Goal: Information Seeking & Learning: Get advice/opinions

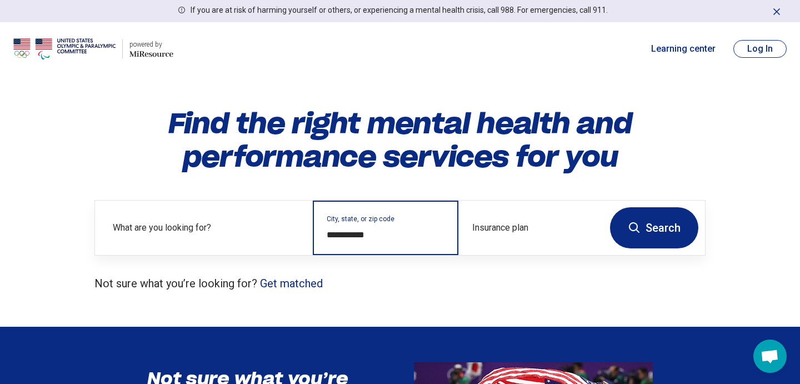
click at [378, 231] on input "**********" at bounding box center [386, 234] width 118 height 13
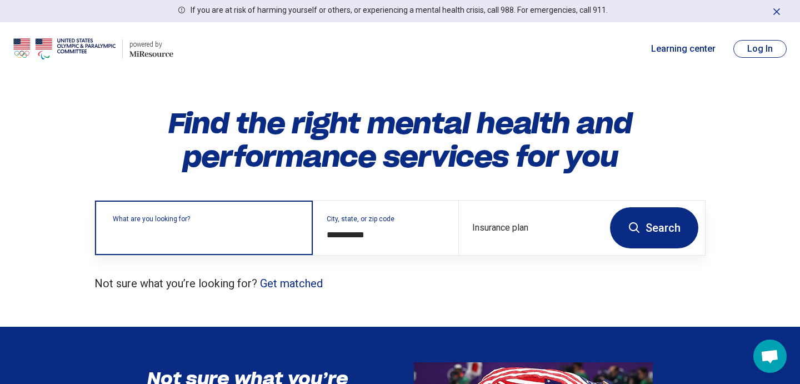
click at [214, 243] on div "What are you looking for?" at bounding box center [204, 228] width 218 height 54
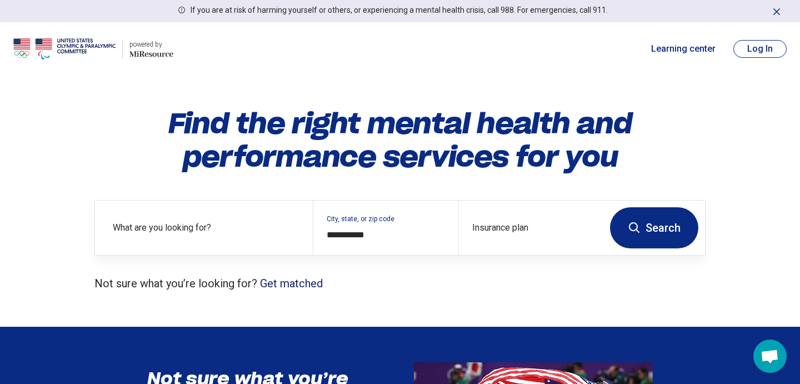
click at [302, 278] on link "Get matched" at bounding box center [291, 283] width 63 height 13
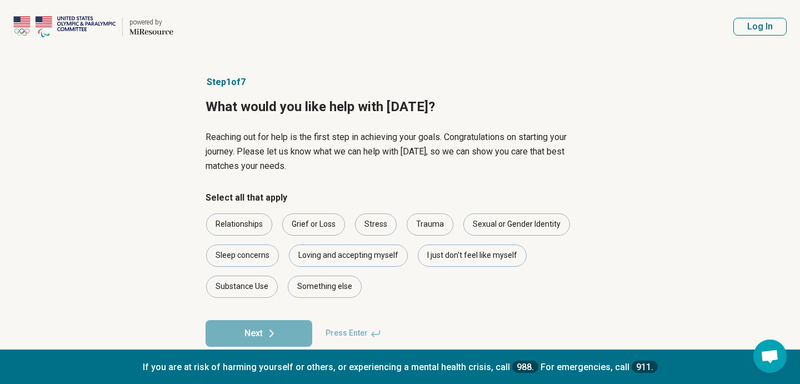
scroll to position [19, 0]
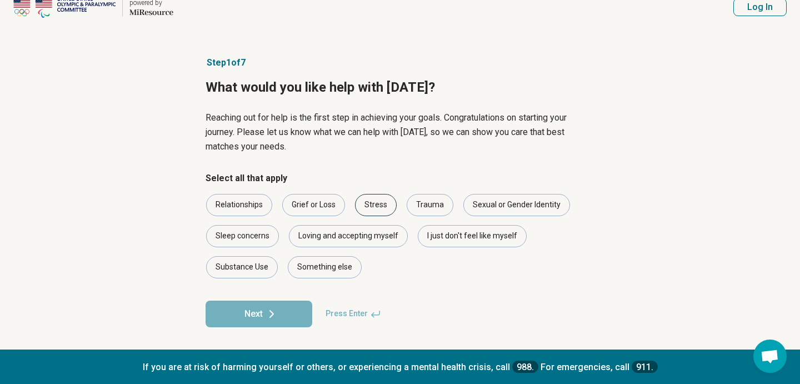
click at [375, 206] on div "Stress" at bounding box center [376, 205] width 42 height 22
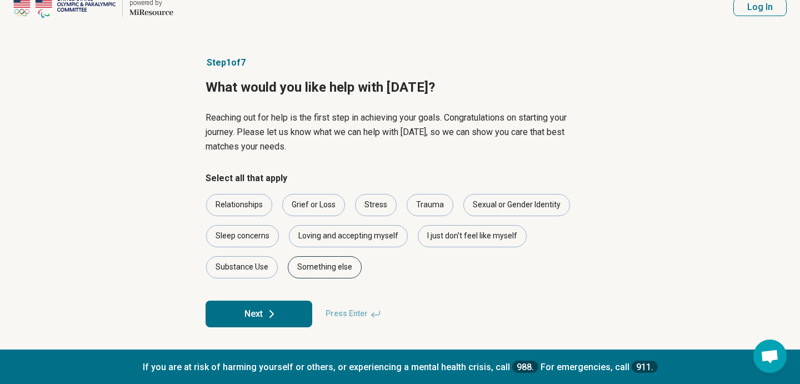
click at [327, 273] on div "Something else" at bounding box center [325, 267] width 74 height 22
click at [289, 317] on button "Next" at bounding box center [259, 314] width 107 height 27
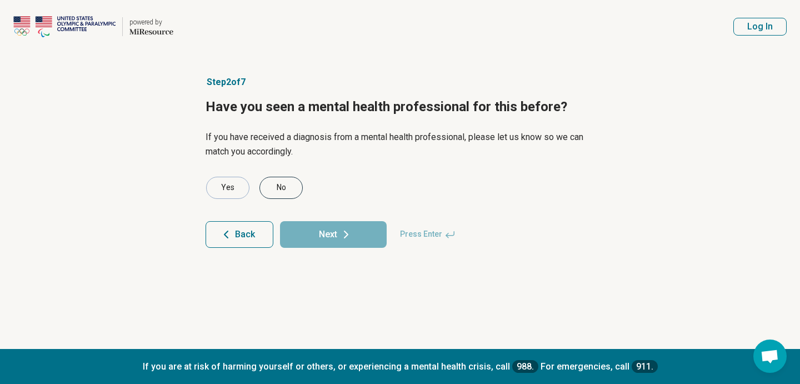
click at [280, 192] on div "No" at bounding box center [281, 188] width 43 height 22
click at [332, 237] on button "Next" at bounding box center [333, 234] width 107 height 27
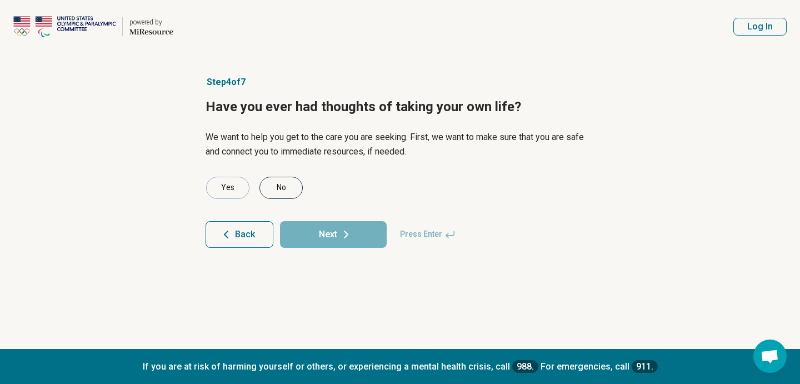
click at [294, 185] on div "No" at bounding box center [281, 188] width 43 height 22
click at [313, 253] on article "Step 4 of 7 Have you ever had thoughts of taking your own life? We want to help…" at bounding box center [400, 201] width 425 height 296
click at [320, 238] on button "Next" at bounding box center [333, 234] width 107 height 27
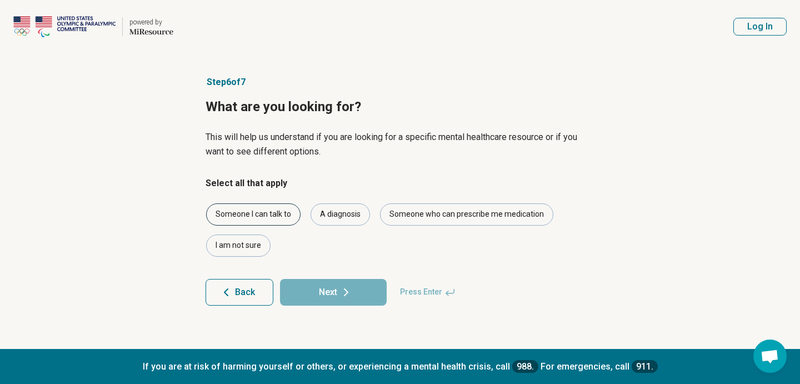
click at [271, 216] on div "Someone I can talk to" at bounding box center [253, 214] width 94 height 22
click at [315, 292] on button "Next" at bounding box center [333, 292] width 107 height 27
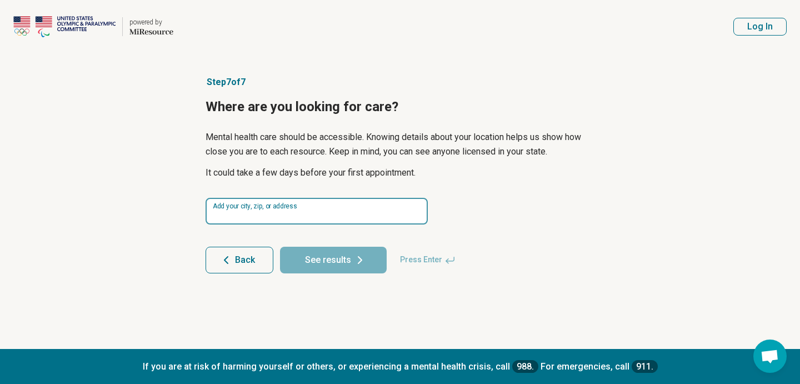
click at [320, 206] on input at bounding box center [317, 211] width 222 height 27
type input "*****"
click at [280, 247] on button "See results" at bounding box center [333, 260] width 107 height 27
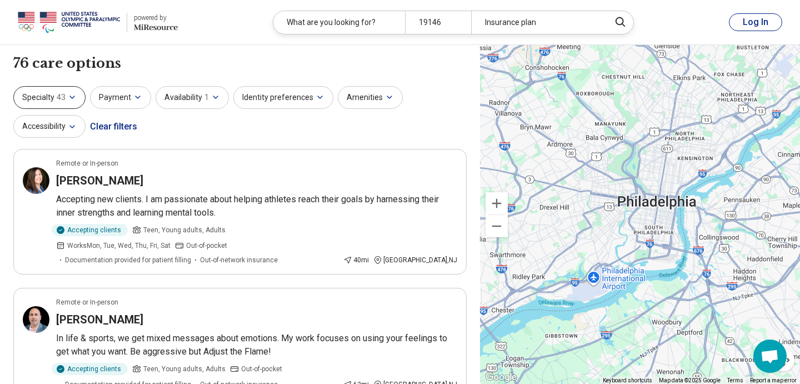
click at [73, 100] on icon "button" at bounding box center [72, 97] width 9 height 9
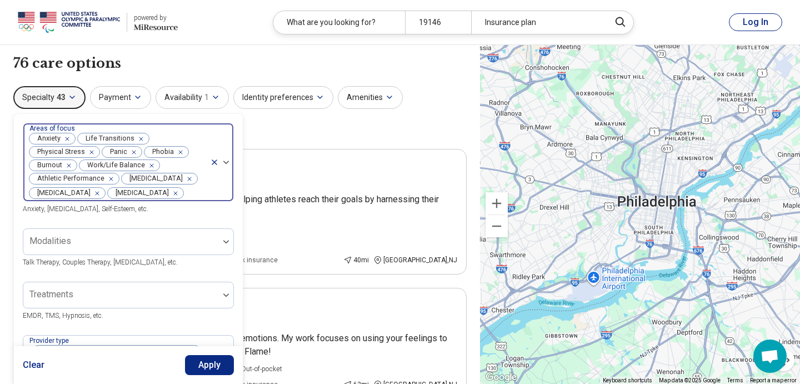
click at [67, 138] on icon "Remove [object Object]" at bounding box center [65, 139] width 8 height 8
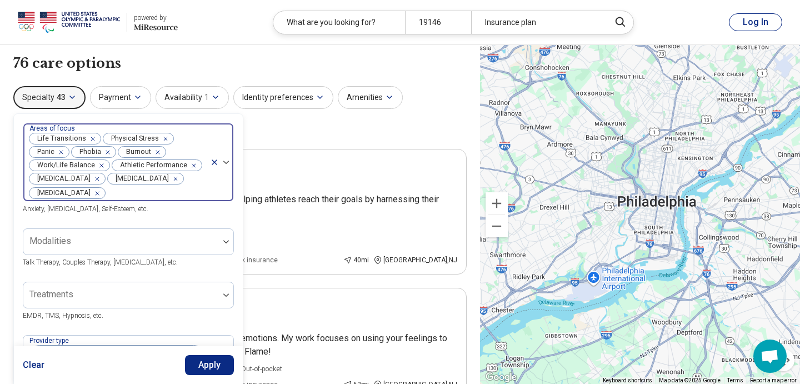
click at [91, 139] on icon "Remove [object Object]" at bounding box center [90, 139] width 8 height 8
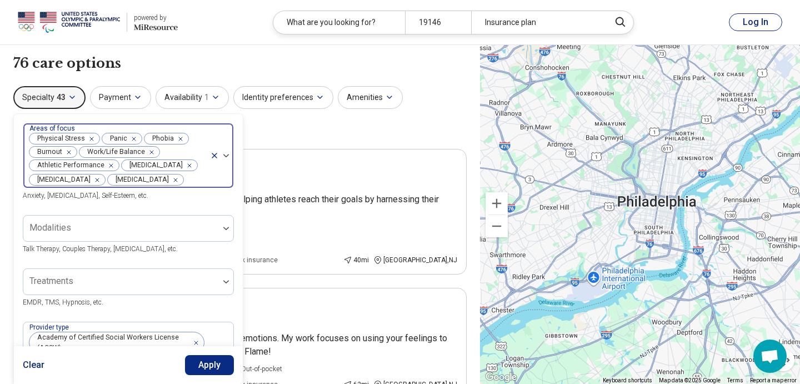
click at [93, 139] on div "Remove [object Object]" at bounding box center [89, 138] width 13 height 13
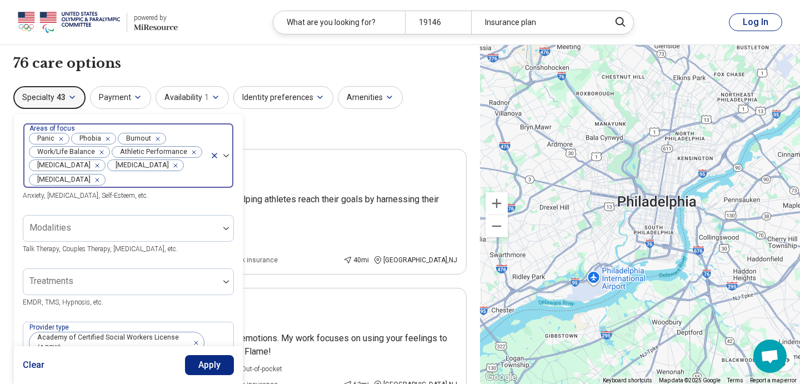
click at [109, 139] on icon "Remove [object Object]" at bounding box center [105, 139] width 8 height 8
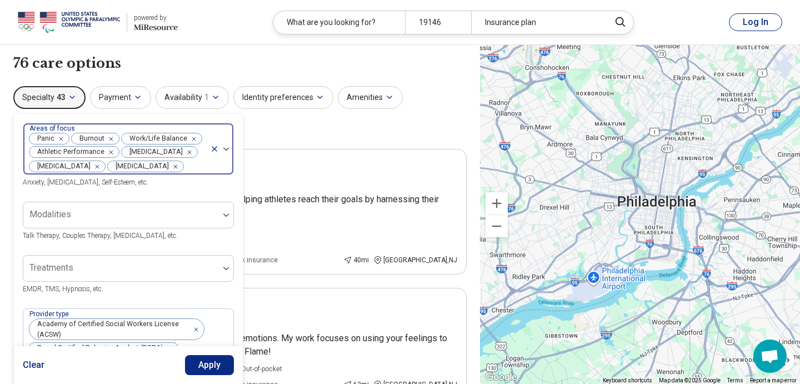
click at [58, 136] on icon "Remove [object Object]" at bounding box center [58, 139] width 8 height 8
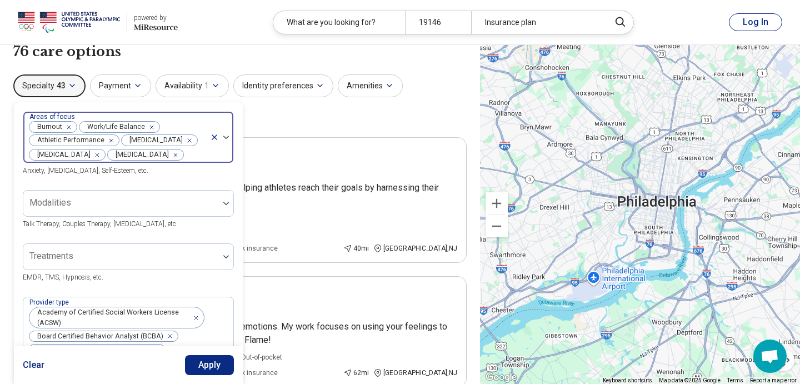
click at [69, 128] on icon "Remove [object Object]" at bounding box center [66, 127] width 8 height 8
click at [98, 127] on icon "Remove [object Object]" at bounding box center [99, 127] width 4 height 4
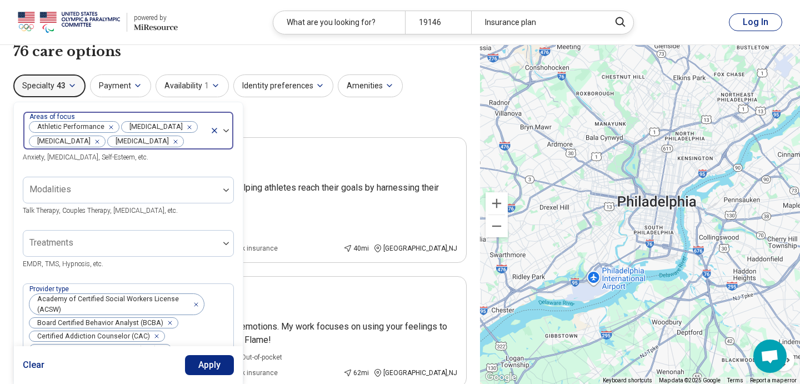
click at [183, 128] on icon "Remove [object Object]" at bounding box center [187, 127] width 8 height 8
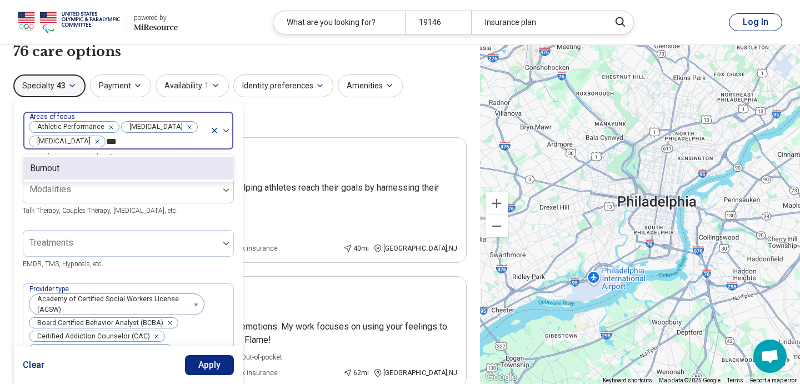
type input "****"
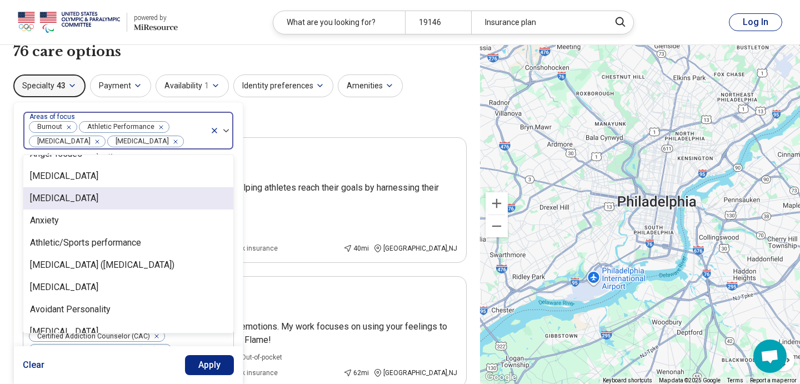
scroll to position [131, 0]
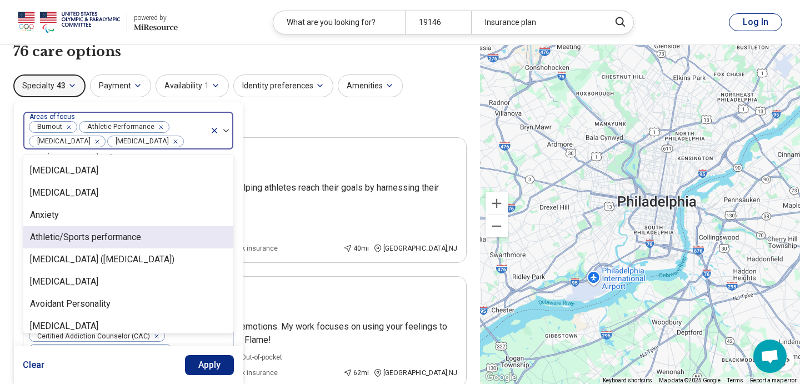
click at [100, 238] on div "Athletic/Sports performance" at bounding box center [85, 237] width 111 height 13
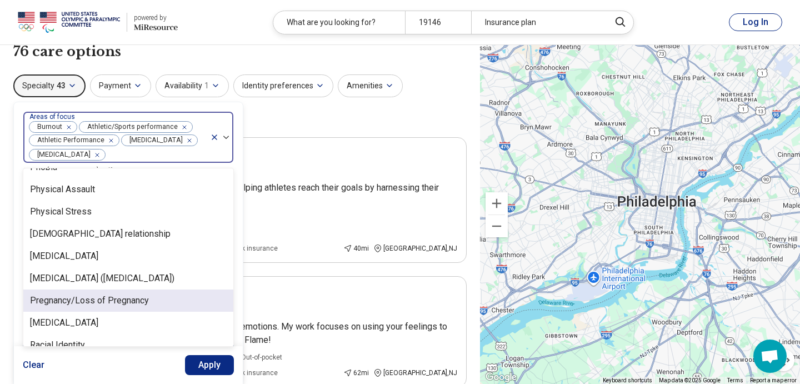
scroll to position [1436, 0]
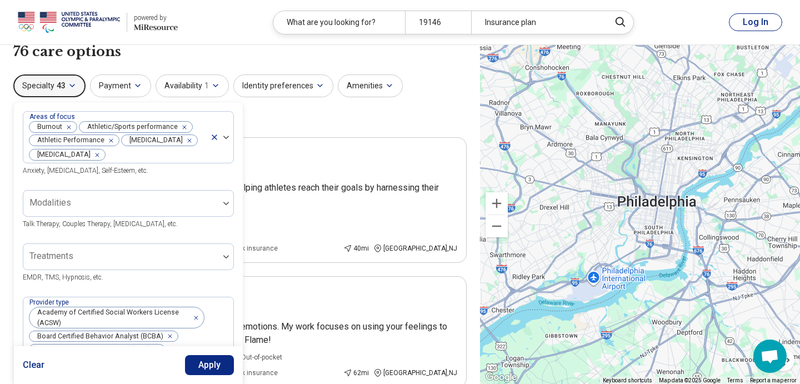
click at [127, 375] on div "Clear Apply" at bounding box center [128, 365] width 229 height 38
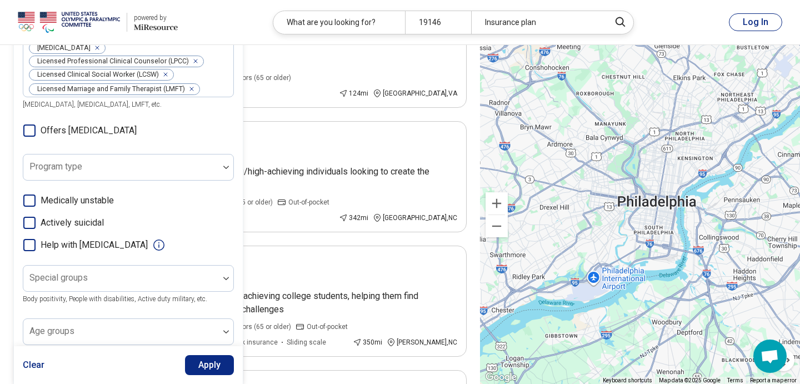
scroll to position [824, 0]
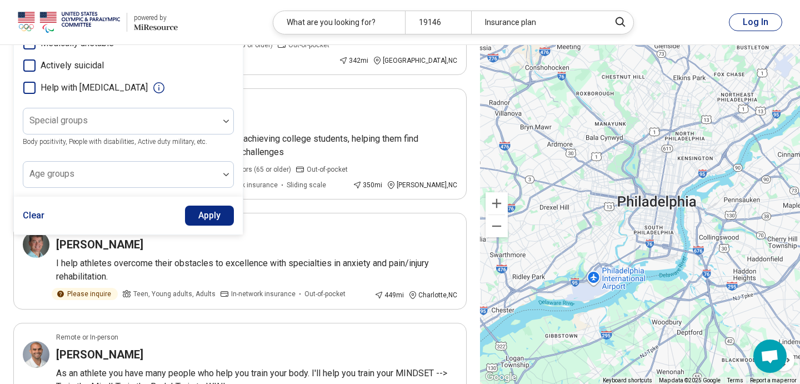
click at [208, 213] on button "Apply" at bounding box center [209, 216] width 49 height 20
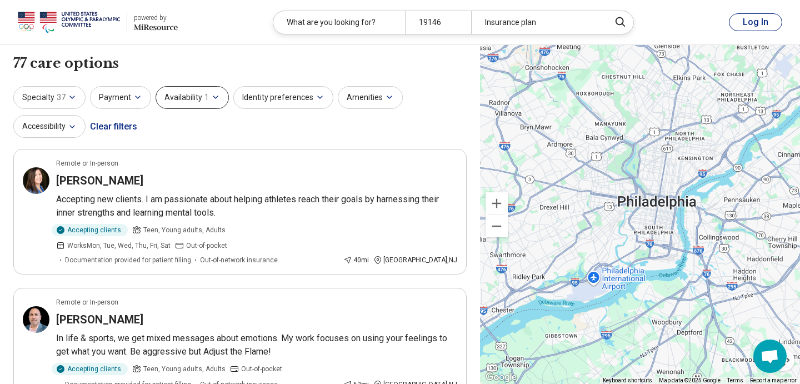
click at [178, 99] on button "Availability 1" at bounding box center [192, 97] width 73 height 23
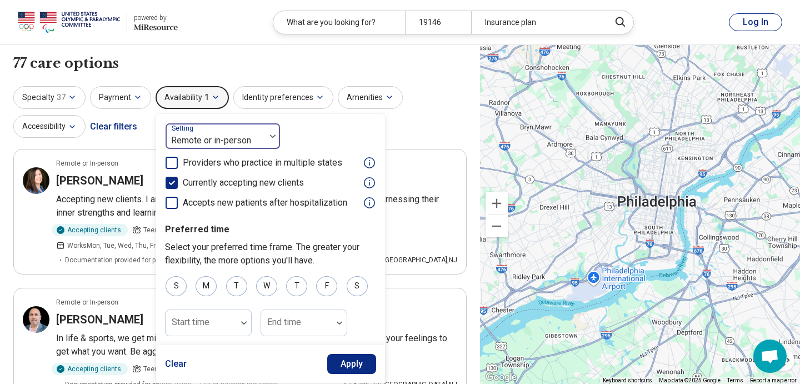
click at [196, 136] on div at bounding box center [215, 141] width 91 height 16
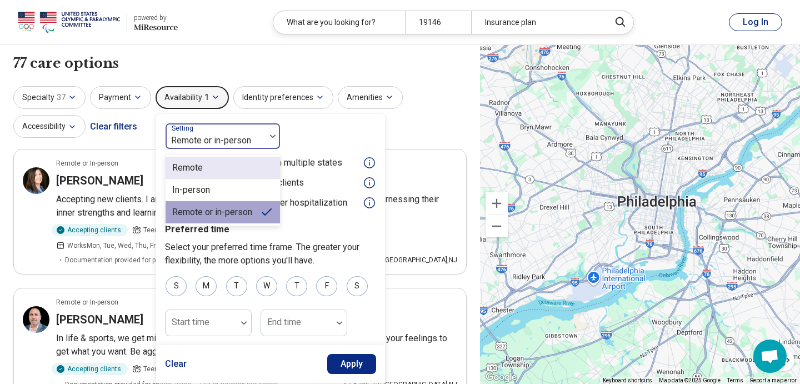
click at [202, 163] on div "Remote" at bounding box center [223, 168] width 114 height 22
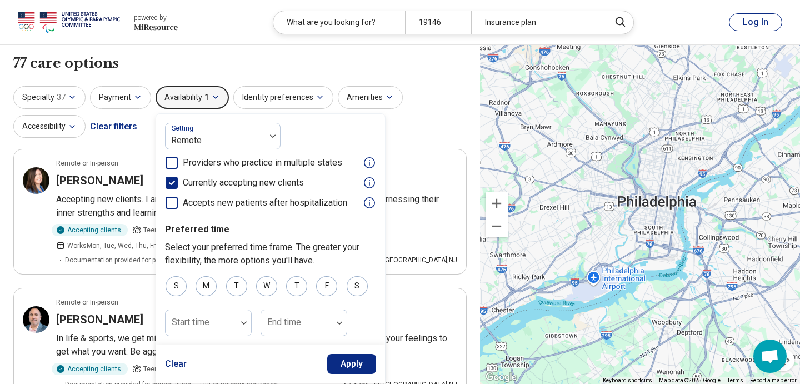
click at [170, 161] on icon at bounding box center [172, 163] width 12 height 12
click at [168, 162] on icon at bounding box center [172, 163] width 12 height 12
click at [347, 365] on button "Apply" at bounding box center [351, 364] width 49 height 20
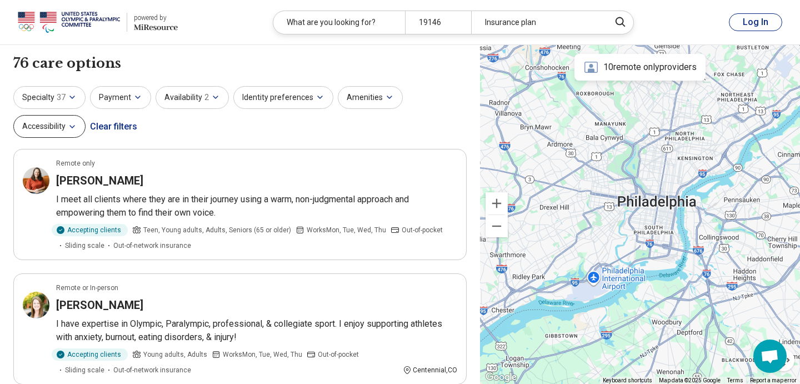
click at [67, 128] on button "Accessibility" at bounding box center [49, 126] width 72 height 23
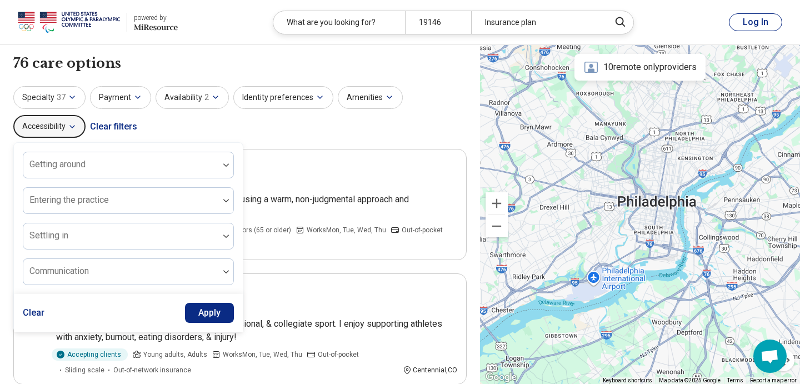
click at [246, 133] on div "Specialty 37 Payment Availability 2 Identity preferences Amenities Accessibilit…" at bounding box center [239, 113] width 453 height 54
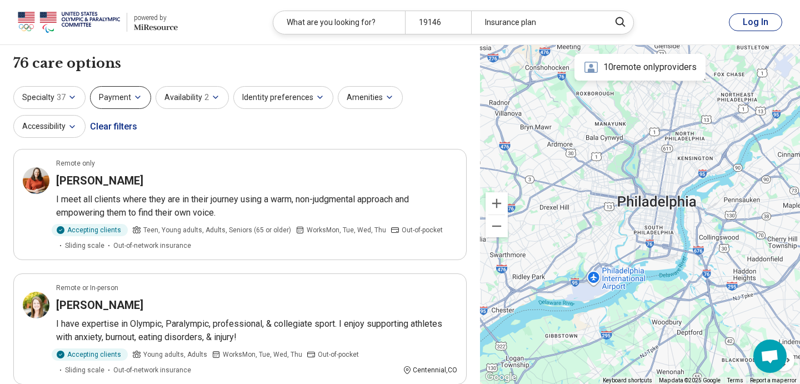
click at [113, 99] on button "Payment" at bounding box center [120, 97] width 61 height 23
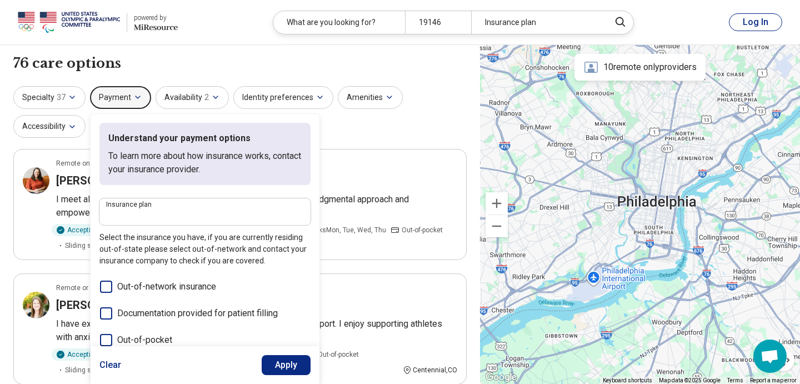
click at [186, 64] on div "76 care options 76 provider s" at bounding box center [239, 63] width 453 height 19
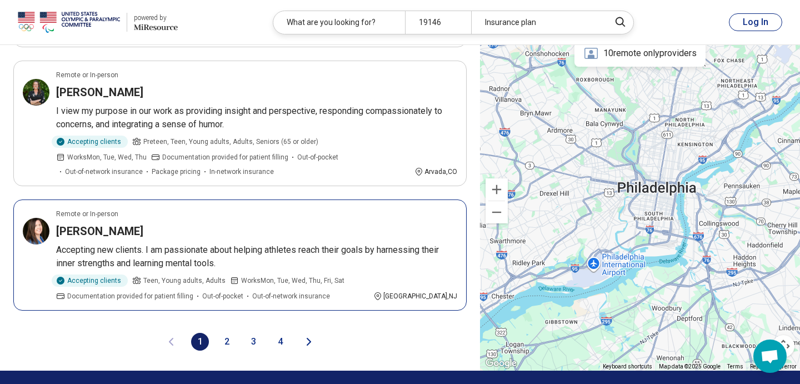
scroll to position [2312, 0]
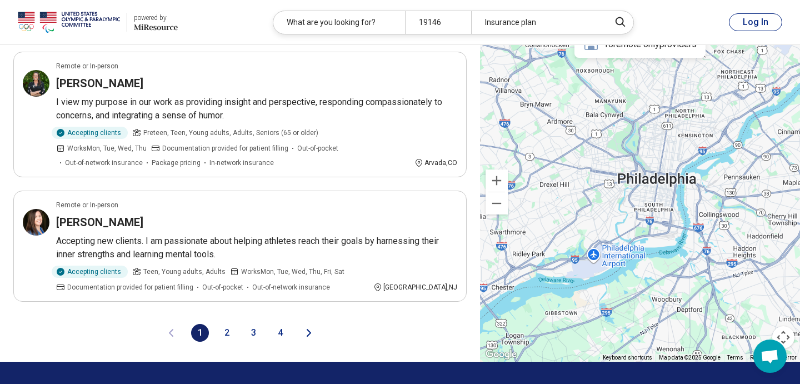
click at [232, 324] on button "2" at bounding box center [227, 333] width 18 height 18
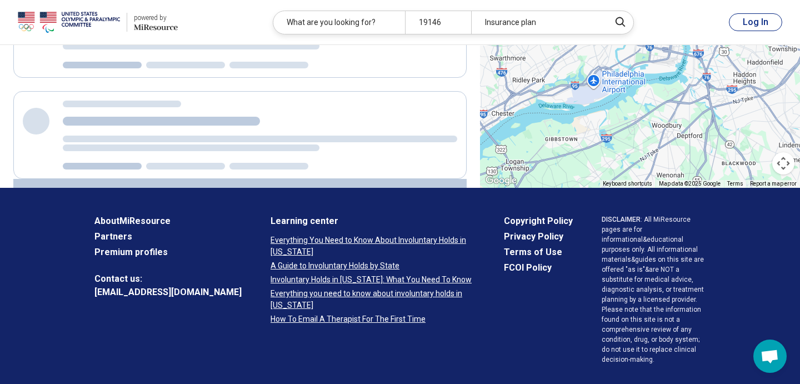
scroll to position [0, 0]
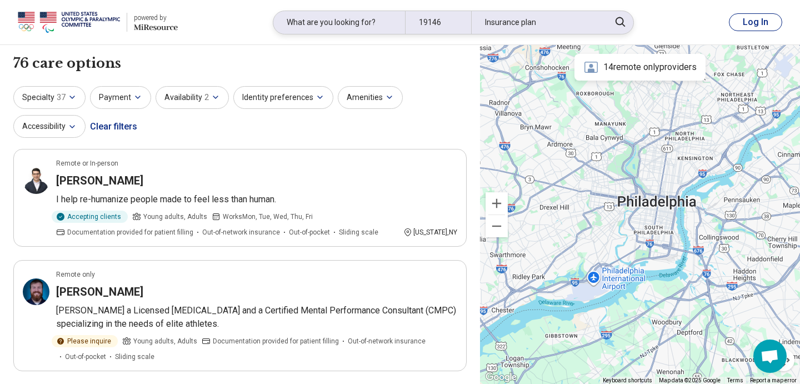
click at [447, 19] on div "19146" at bounding box center [438, 22] width 66 height 23
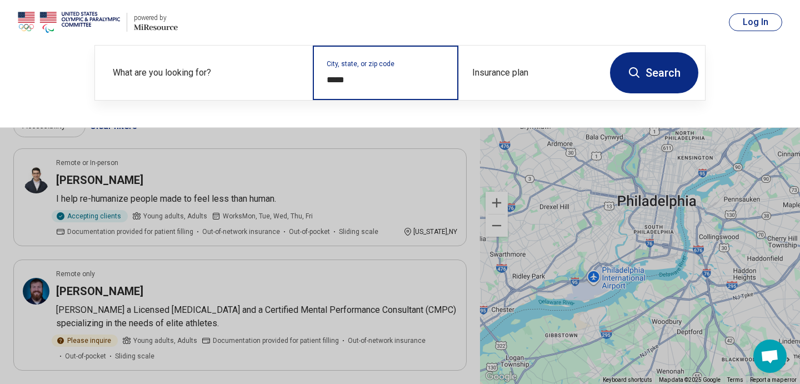
click at [373, 83] on input "*****" at bounding box center [386, 79] width 118 height 13
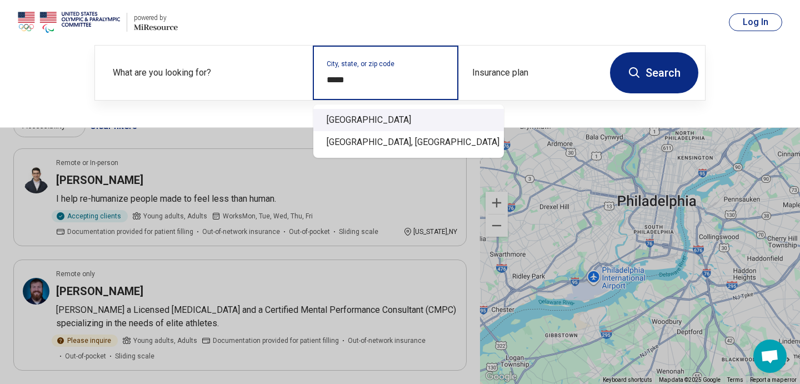
click at [388, 121] on div "Newtonville, MA 02458" at bounding box center [408, 120] width 191 height 22
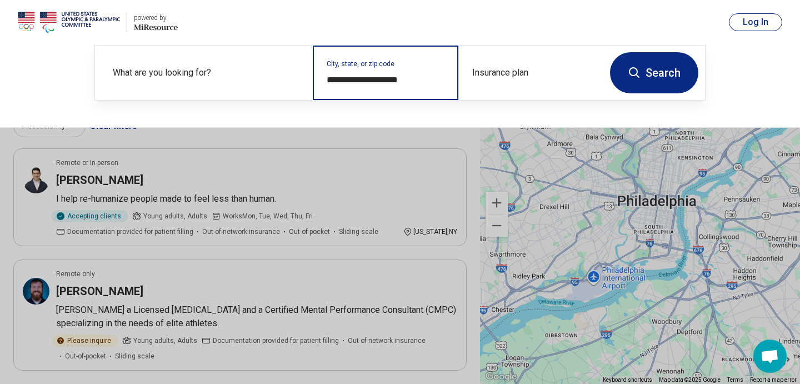
type input "**********"
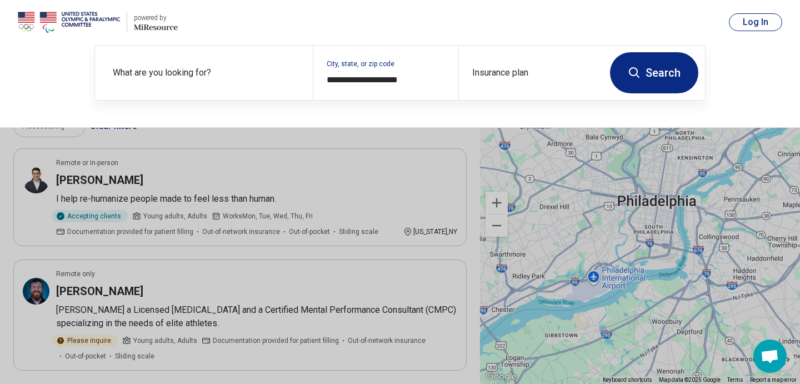
click at [642, 77] on button "Search" at bounding box center [654, 72] width 88 height 41
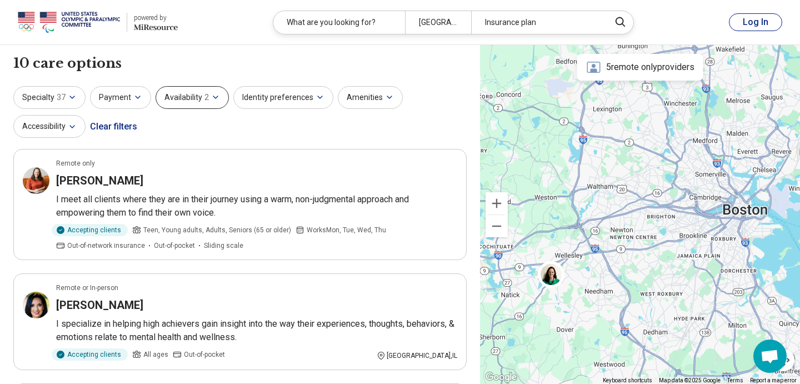
click at [211, 101] on icon "button" at bounding box center [215, 97] width 9 height 9
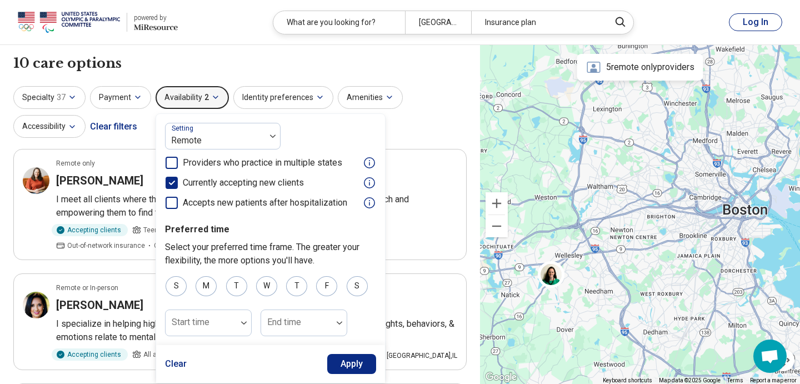
click at [173, 180] on icon at bounding box center [172, 183] width 12 height 12
click at [358, 368] on button "Apply" at bounding box center [351, 364] width 49 height 20
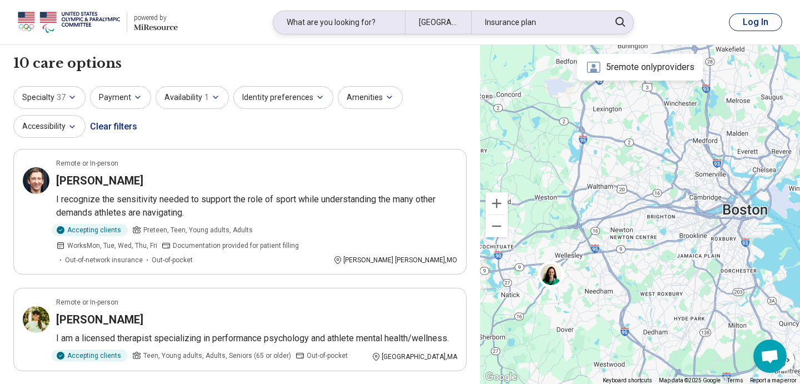
click at [318, 14] on div "What are you looking for?" at bounding box center [339, 22] width 132 height 23
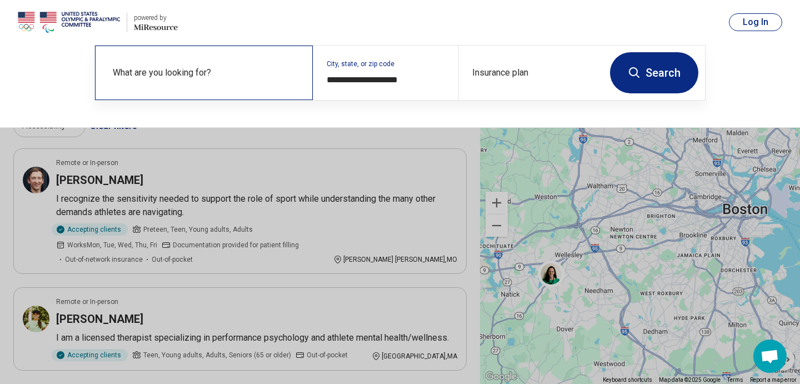
click at [209, 63] on div "What are you looking for?" at bounding box center [204, 73] width 218 height 54
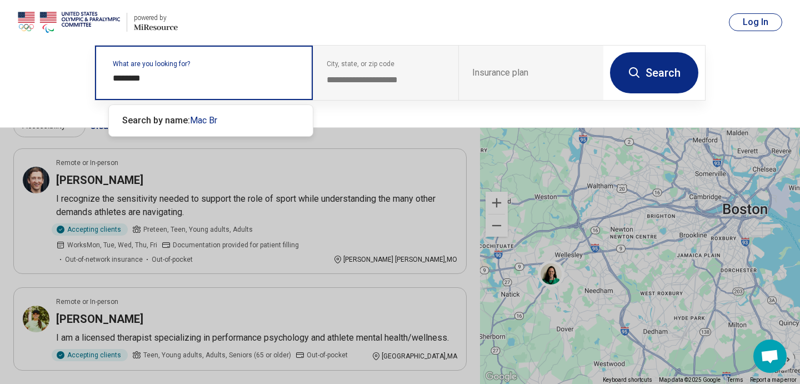
type input "*********"
click at [192, 122] on span "Mac Brown" at bounding box center [224, 120] width 68 height 11
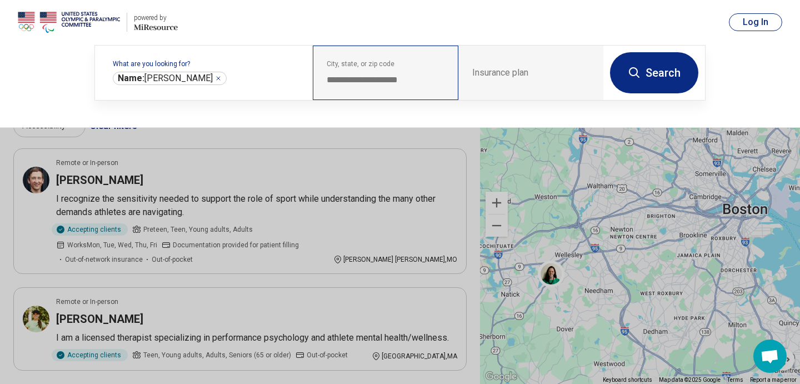
click at [395, 72] on div "**********" at bounding box center [385, 73] width 145 height 54
click at [636, 67] on icon at bounding box center [634, 72] width 13 height 13
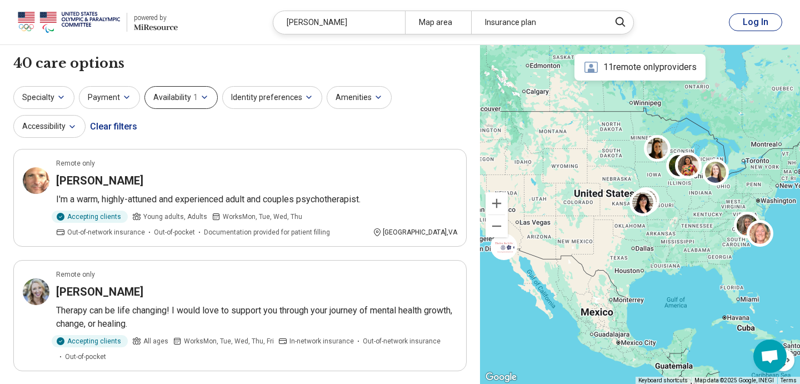
click at [176, 94] on button "Availability 1" at bounding box center [180, 97] width 73 height 23
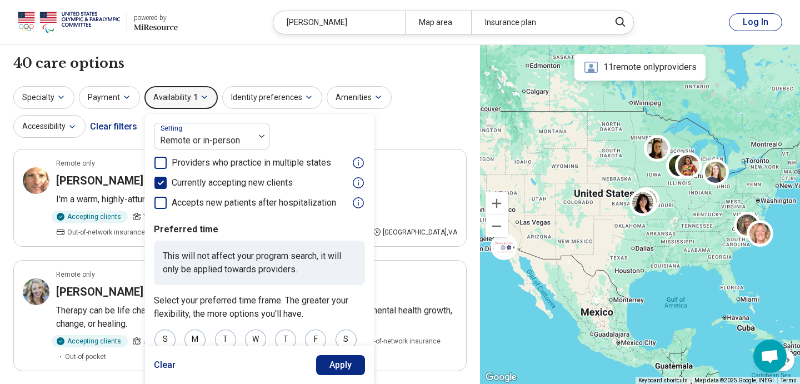
click at [163, 178] on icon at bounding box center [160, 183] width 12 height 12
click at [330, 361] on button "Apply" at bounding box center [340, 365] width 49 height 20
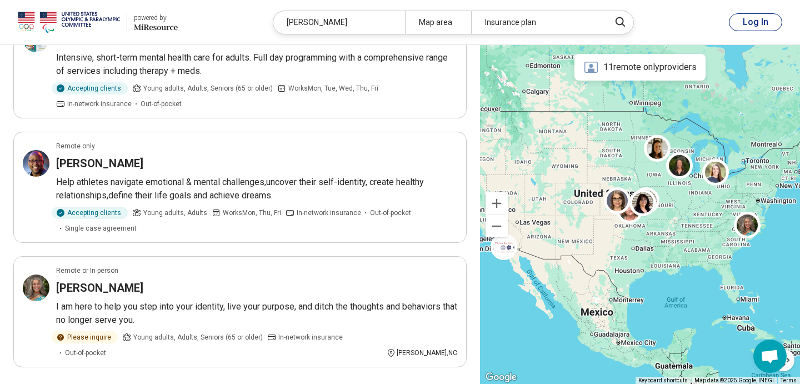
scroll to position [2358, 0]
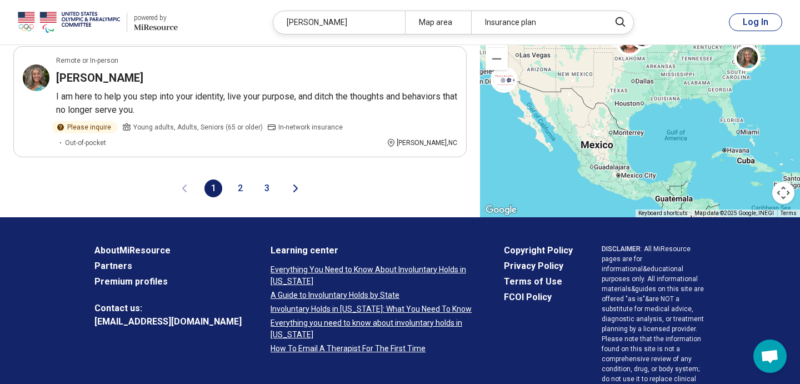
click at [240, 179] on button "2" at bounding box center [240, 188] width 18 height 18
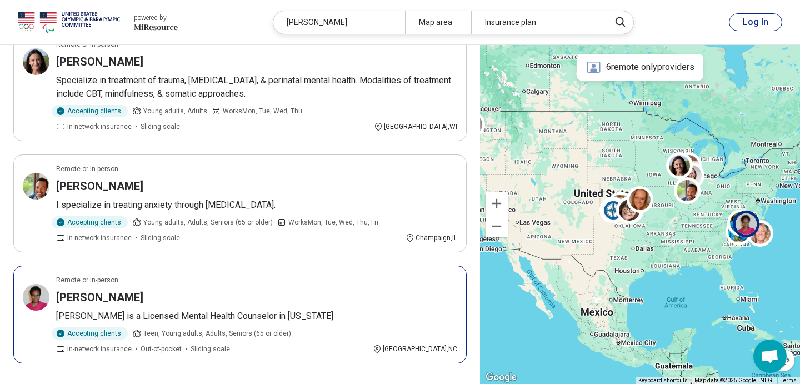
scroll to position [2199, 0]
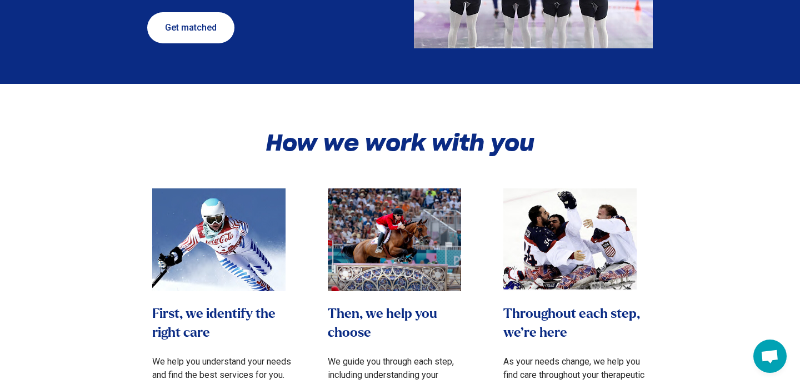
scroll to position [307, 0]
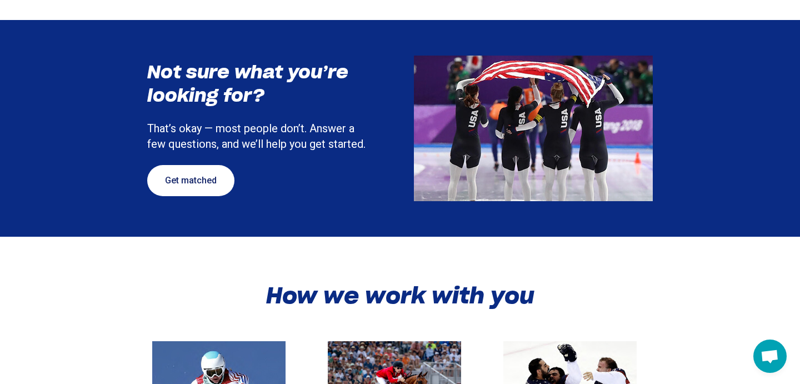
click at [182, 188] on link "Get matched" at bounding box center [190, 180] width 87 height 31
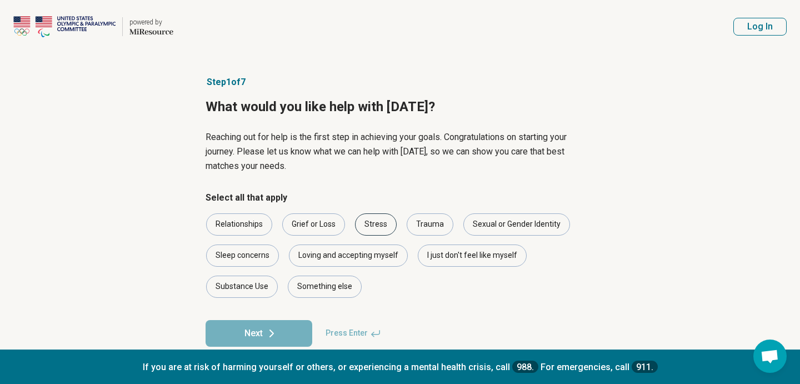
scroll to position [19, 0]
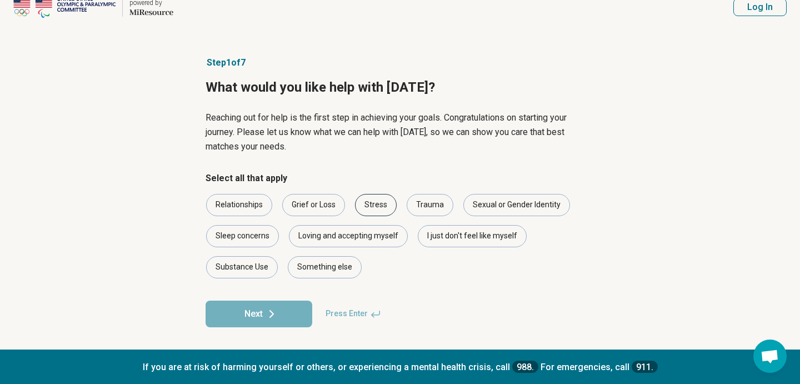
click at [377, 204] on div "Stress" at bounding box center [376, 205] width 42 height 22
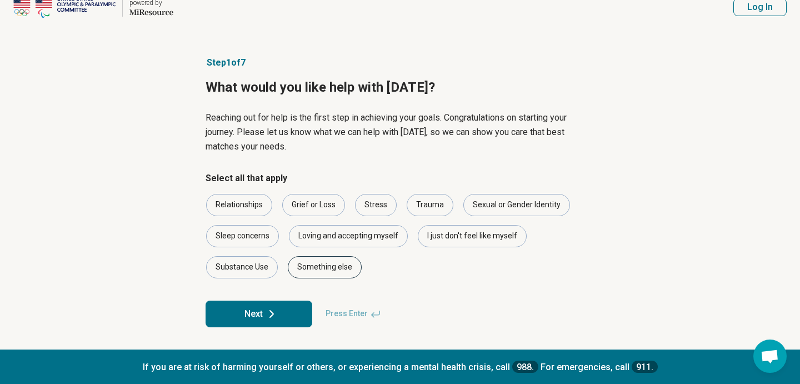
click at [335, 276] on div "Something else" at bounding box center [325, 267] width 74 height 22
click at [286, 314] on button "Next" at bounding box center [259, 314] width 107 height 27
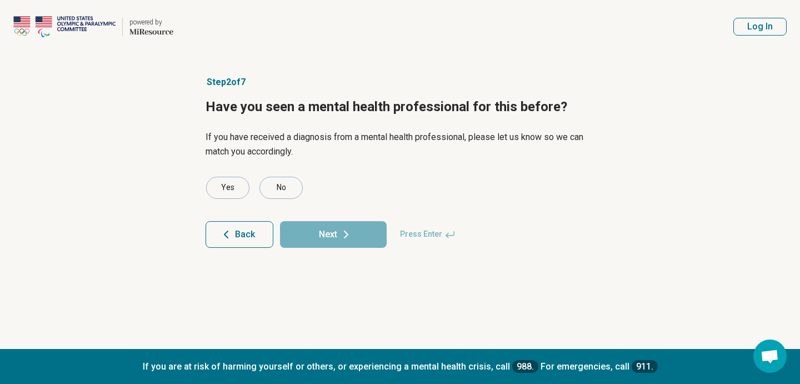
scroll to position [0, 0]
click at [231, 192] on div "Yes" at bounding box center [227, 188] width 43 height 22
click at [327, 240] on button "Next" at bounding box center [333, 234] width 107 height 27
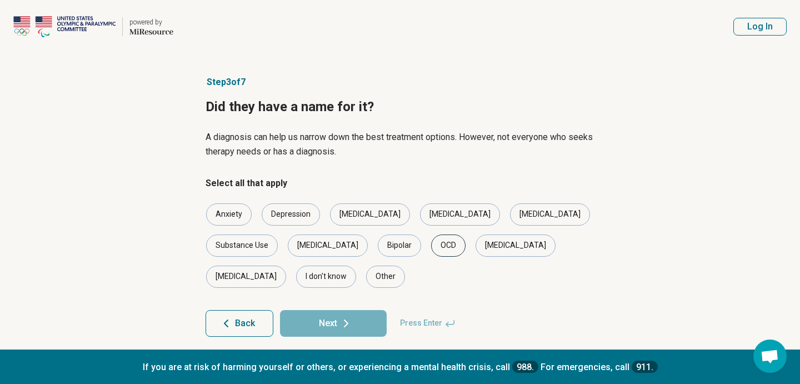
click at [431, 251] on div "OCD" at bounding box center [448, 246] width 34 height 22
click at [337, 310] on button "Next" at bounding box center [333, 323] width 107 height 27
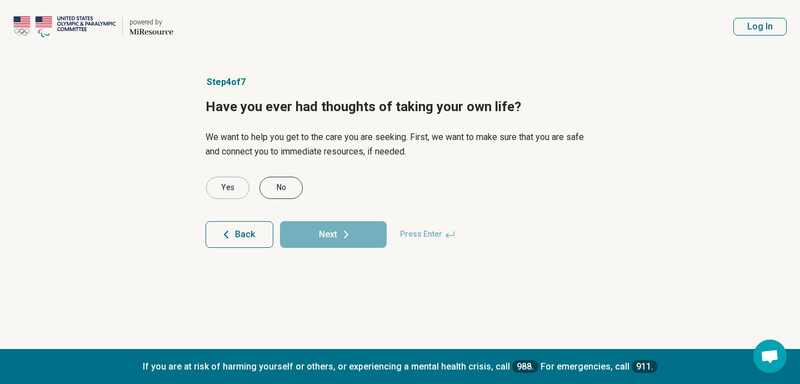
click at [280, 188] on div "No" at bounding box center [281, 188] width 43 height 22
click at [327, 242] on button "Next" at bounding box center [333, 234] width 107 height 27
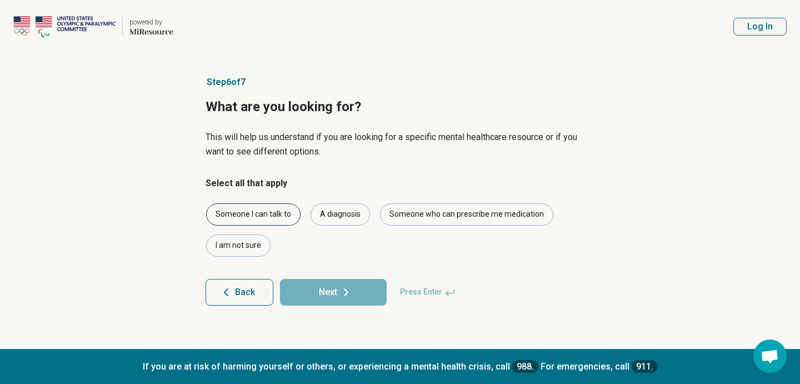
click at [270, 216] on div "Someone I can talk to" at bounding box center [253, 214] width 94 height 22
click at [313, 287] on button "Next" at bounding box center [333, 292] width 107 height 27
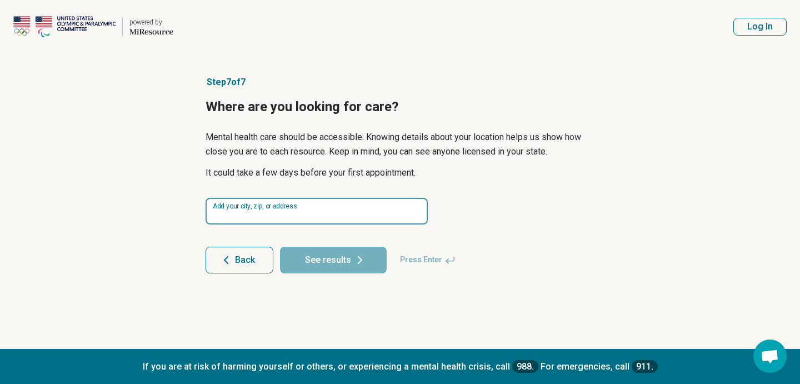
click at [292, 212] on input at bounding box center [317, 211] width 222 height 27
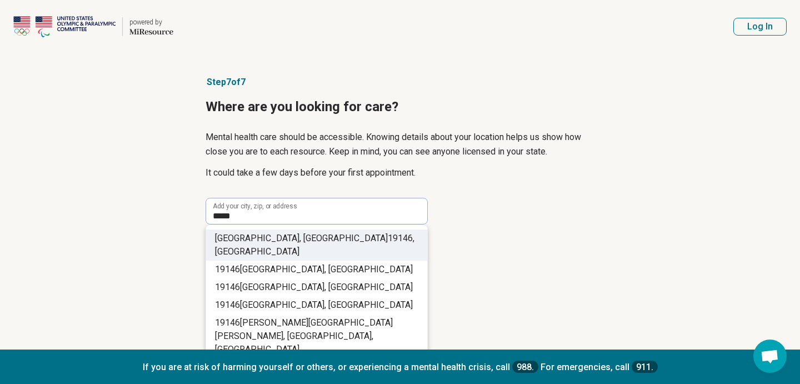
click at [325, 240] on span ", USA" at bounding box center [314, 245] width 199 height 24
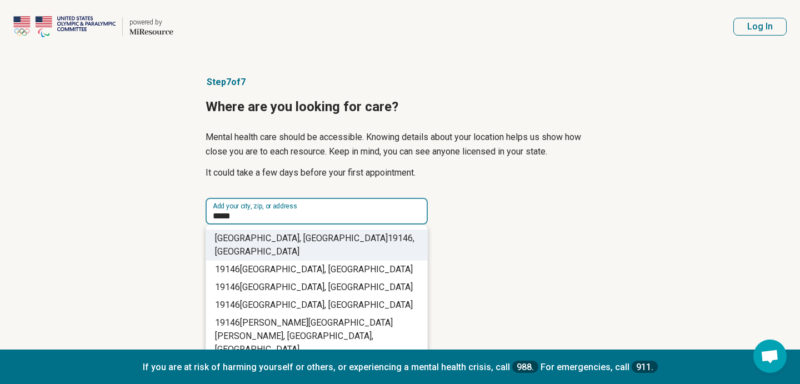
type input "**********"
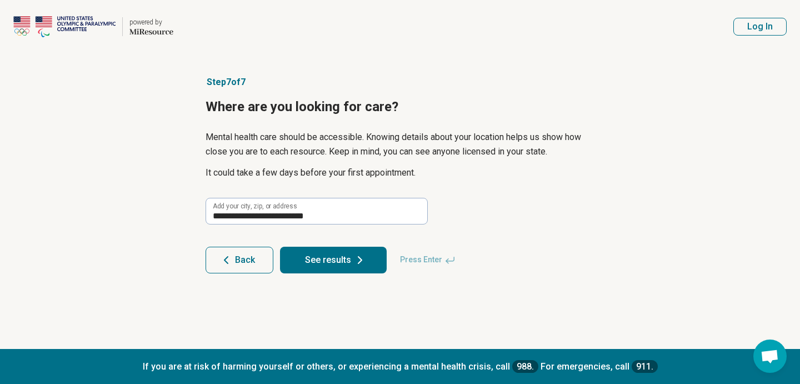
click at [340, 271] on button "See results" at bounding box center [333, 260] width 107 height 27
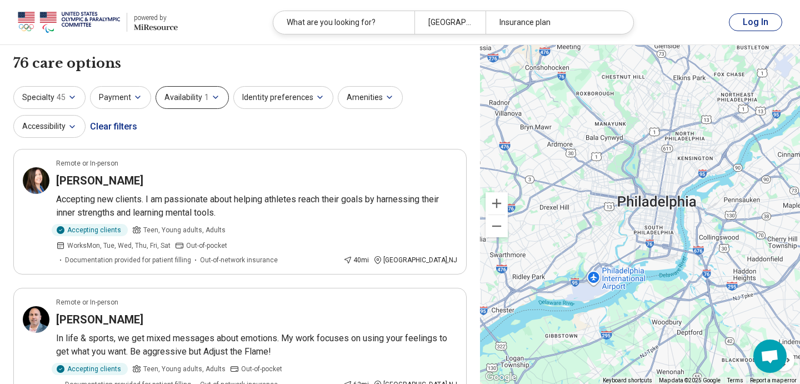
click at [185, 94] on button "Availability 1" at bounding box center [192, 97] width 73 height 23
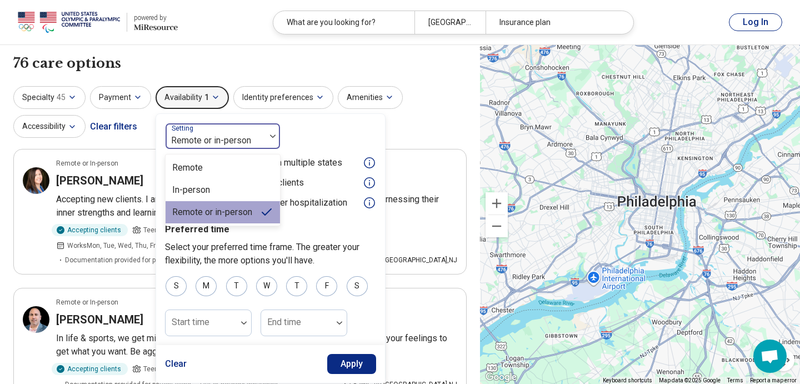
click at [196, 142] on div at bounding box center [215, 141] width 91 height 16
click at [196, 168] on div "Remote" at bounding box center [187, 167] width 31 height 13
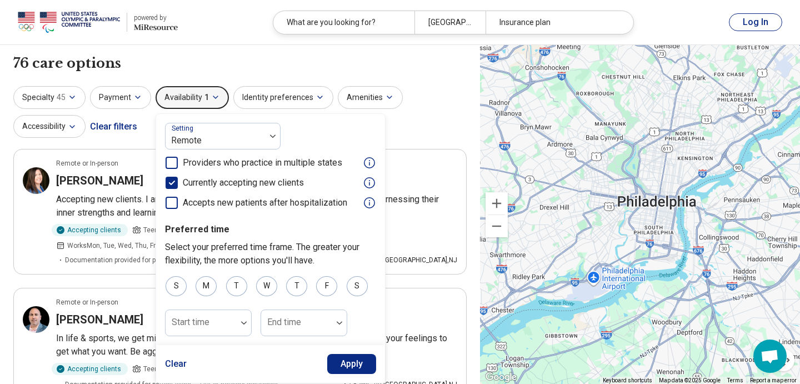
click at [169, 162] on icon at bounding box center [172, 163] width 12 height 12
click at [340, 366] on button "Apply" at bounding box center [351, 364] width 49 height 20
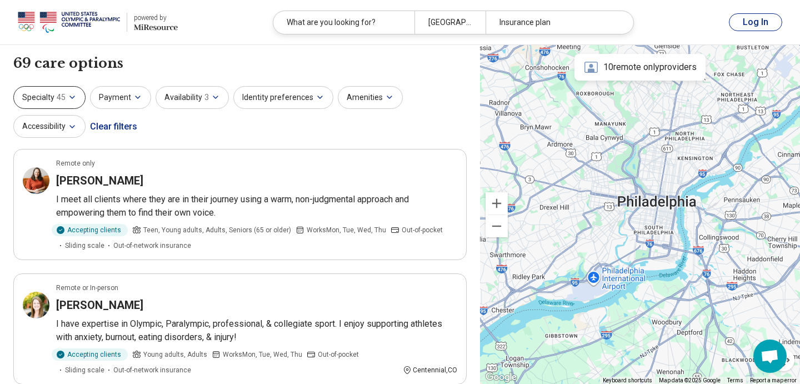
click at [73, 97] on icon "button" at bounding box center [72, 97] width 9 height 9
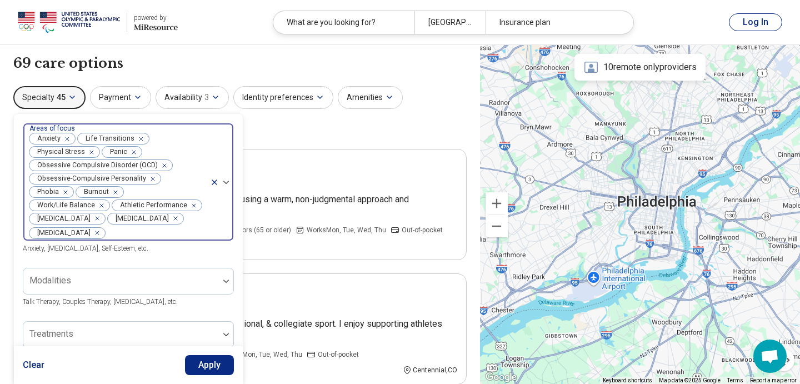
click at [141, 139] on icon "Remove [object Object]" at bounding box center [138, 139] width 8 height 8
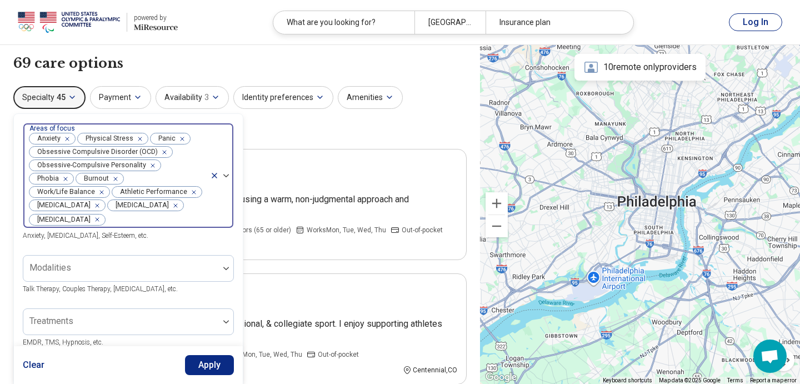
click at [138, 138] on icon "Remove [object Object]" at bounding box center [137, 139] width 8 height 8
click at [110, 137] on icon "Remove [object Object]" at bounding box center [107, 139] width 8 height 8
click at [162, 152] on icon "Remove [object Object]" at bounding box center [162, 152] width 8 height 8
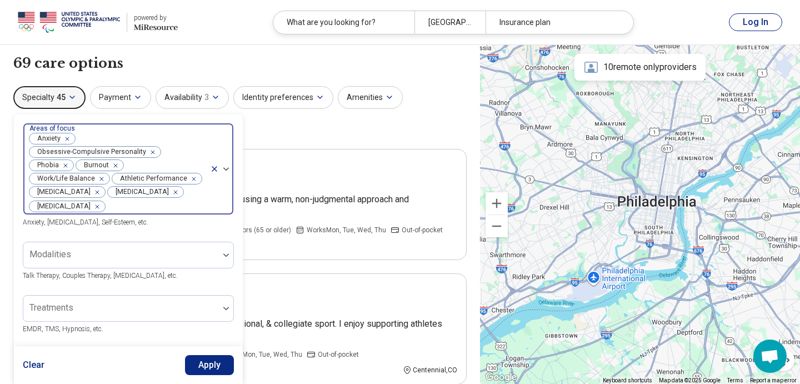
click at [146, 152] on icon "Remove [object Object]" at bounding box center [150, 152] width 8 height 8
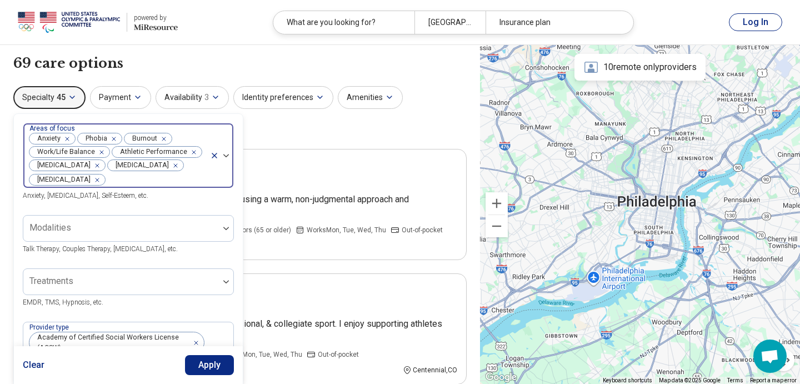
click at [114, 139] on icon "Remove [object Object]" at bounding box center [111, 139] width 8 height 8
click at [67, 137] on icon "Remove [object Object]" at bounding box center [65, 139] width 8 height 8
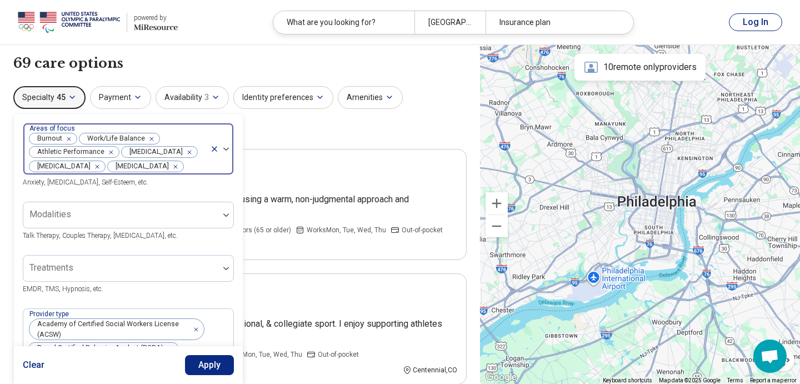
click at [335, 127] on div "Specialty 45 option Anxiety, deselected. Areas of focus Burnout Work/Life Balan…" at bounding box center [239, 113] width 453 height 54
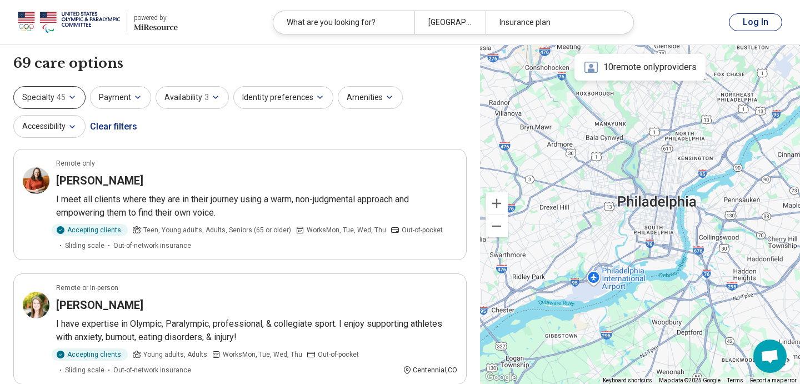
click at [48, 93] on button "Specialty 45" at bounding box center [49, 97] width 72 height 23
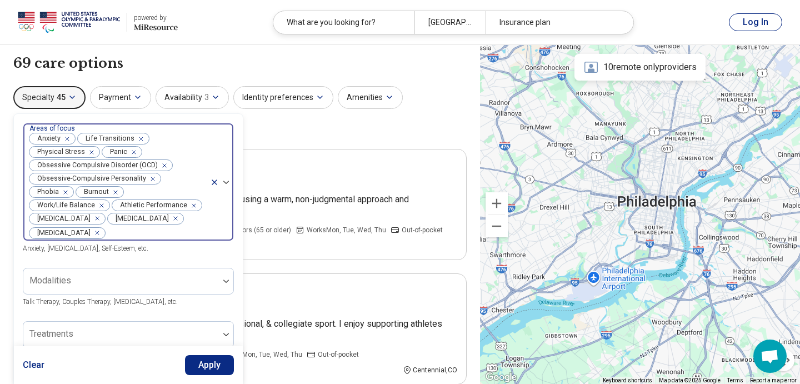
click at [66, 137] on icon "Remove [object Object]" at bounding box center [65, 139] width 8 height 8
click at [91, 140] on icon "Remove [object Object]" at bounding box center [90, 139] width 8 height 8
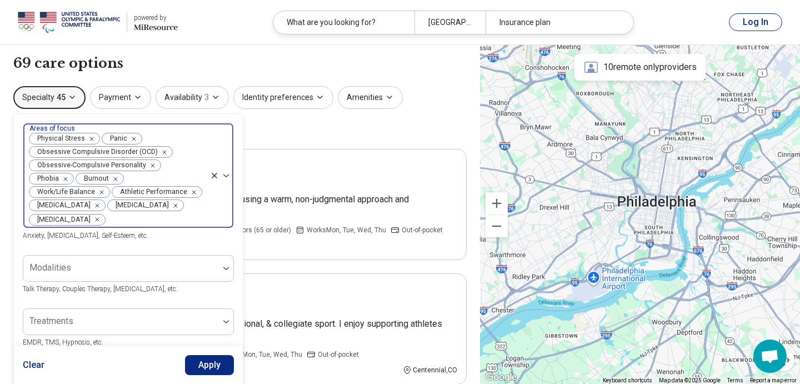
click at [92, 140] on icon "Remove [object Object]" at bounding box center [89, 139] width 8 height 8
click at [63, 139] on div "Remove [object Object]" at bounding box center [58, 138] width 13 height 13
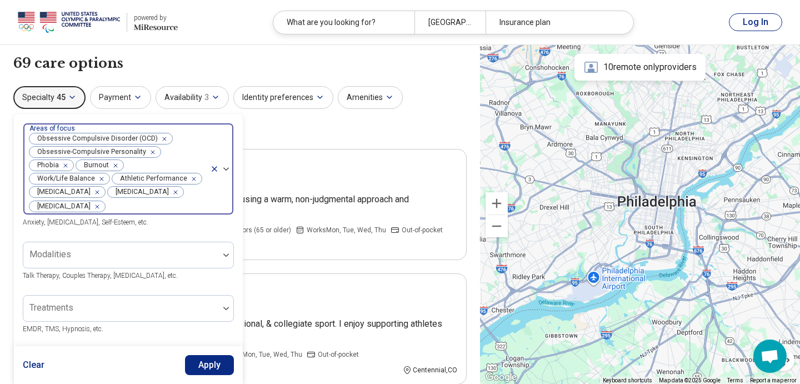
click at [163, 139] on div "Remove [object Object]" at bounding box center [162, 138] width 13 height 13
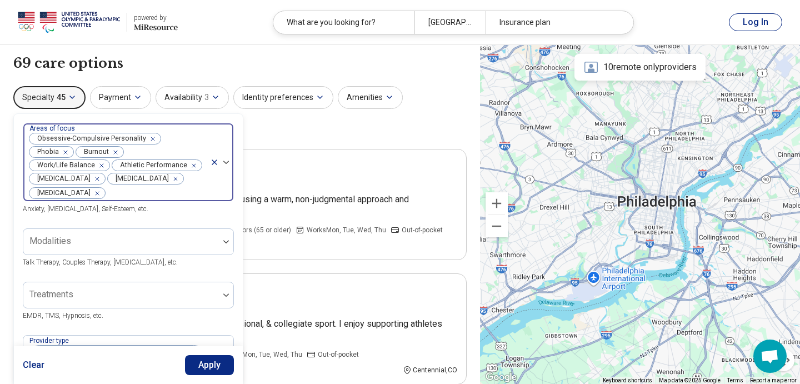
click at [152, 138] on div "Remove [object Object]" at bounding box center [150, 138] width 13 height 13
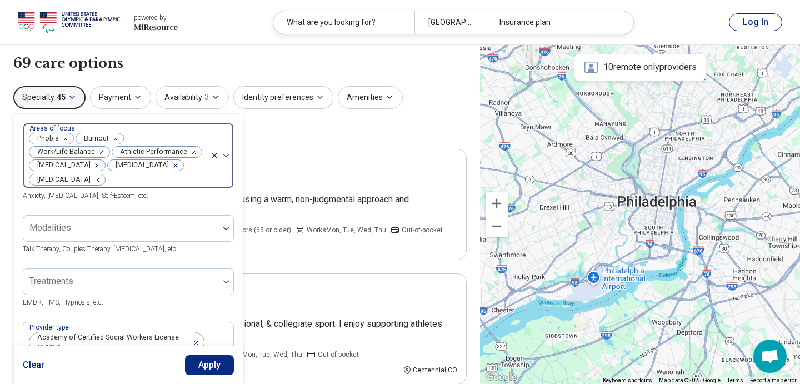
click at [117, 138] on div "Remove [object Object]" at bounding box center [113, 138] width 13 height 13
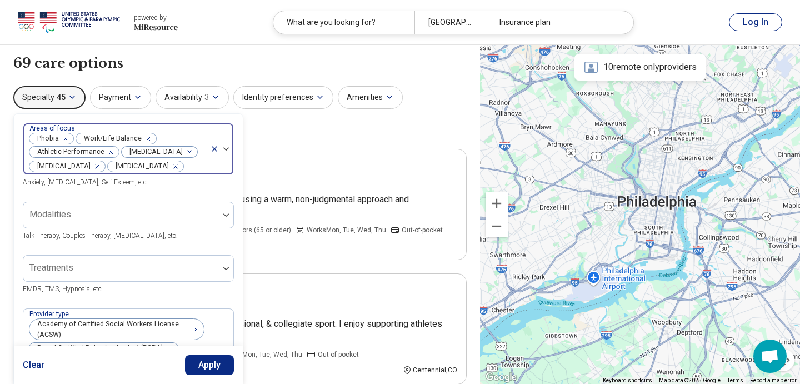
click at [67, 139] on icon "Remove [object Object]" at bounding box center [63, 139] width 8 height 8
click at [99, 139] on icon "Remove [object Object]" at bounding box center [99, 139] width 8 height 8
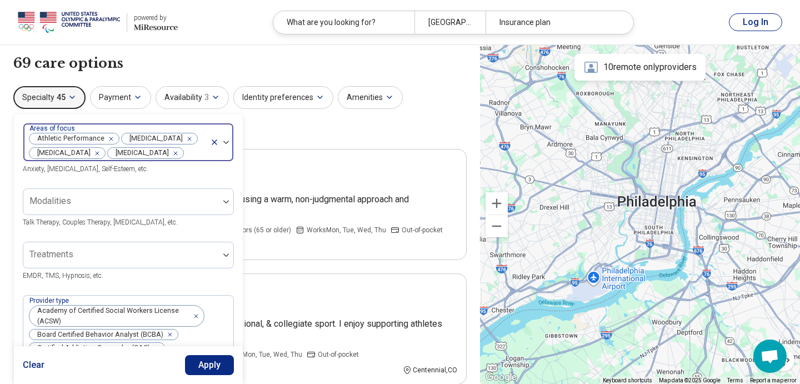
click at [181, 139] on div "Remove [object Object]" at bounding box center [187, 138] width 13 height 13
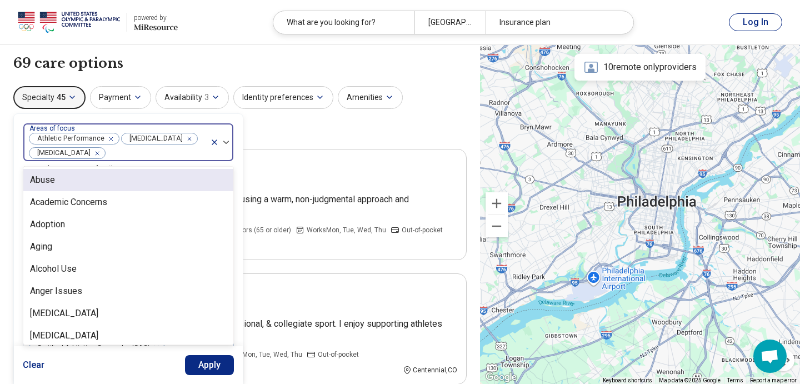
click at [176, 155] on div at bounding box center [155, 154] width 99 height 16
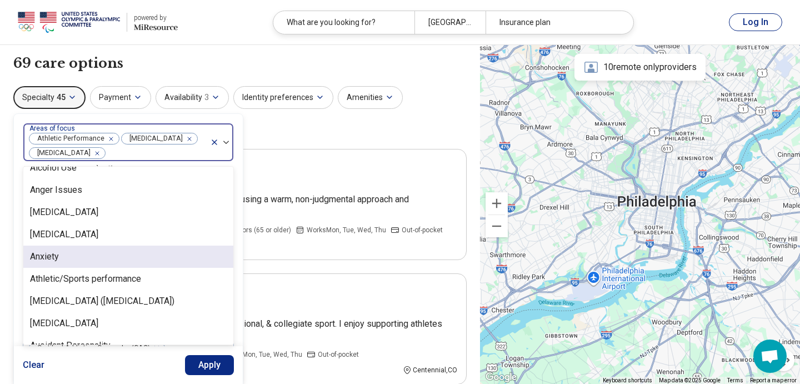
scroll to position [102, 0]
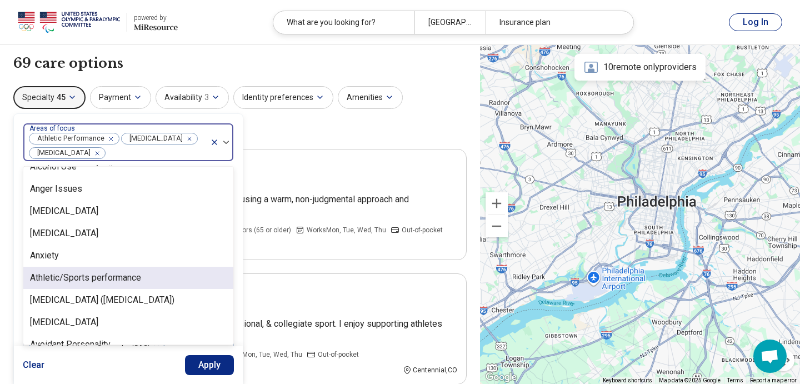
click at [93, 277] on div "Athletic/Sports performance" at bounding box center [85, 277] width 111 height 13
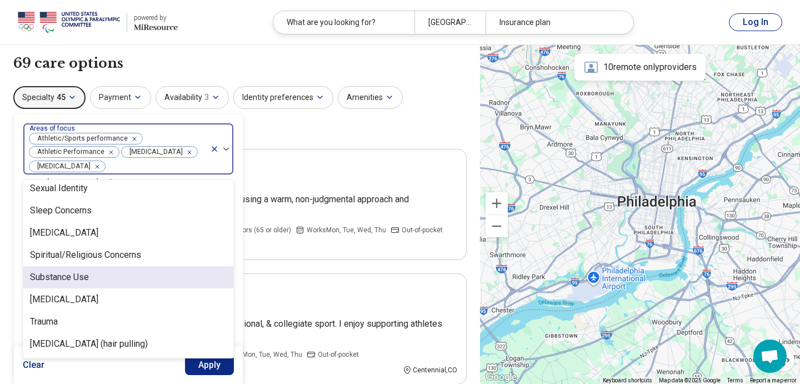
scroll to position [1987, 0]
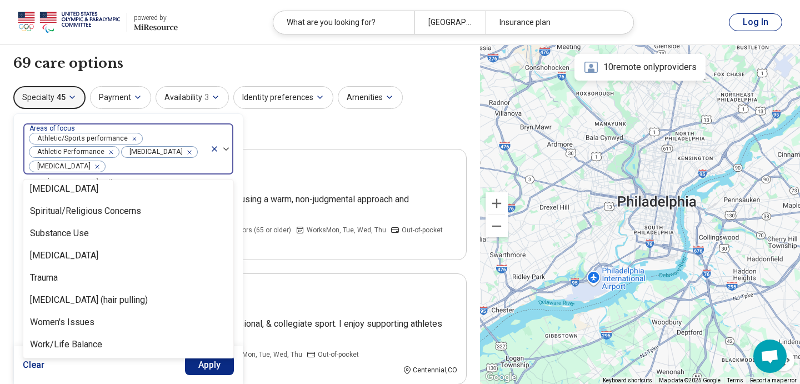
click at [267, 133] on div "Specialty 45 option Athletic/Sports performance, selected. Abuse, 1 of 96. 96 r…" at bounding box center [239, 113] width 453 height 54
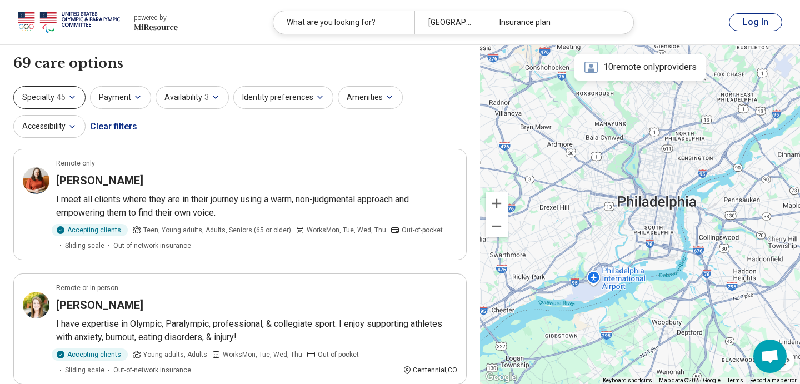
click at [70, 102] on button "Specialty 45" at bounding box center [49, 97] width 72 height 23
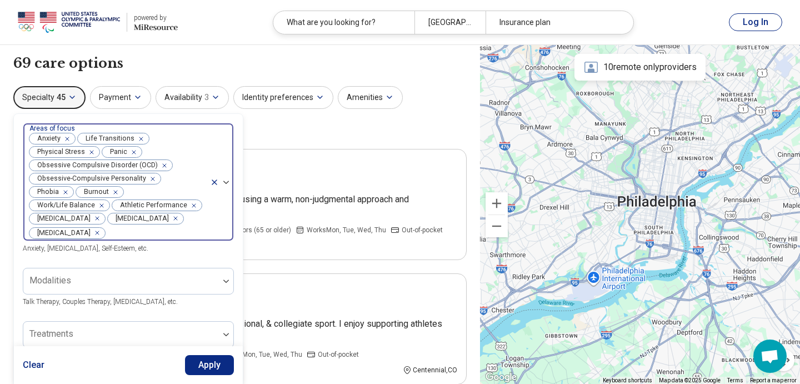
click at [69, 138] on div "Remove [object Object]" at bounding box center [64, 138] width 13 height 13
click at [91, 138] on icon "Remove [object Object]" at bounding box center [90, 139] width 8 height 8
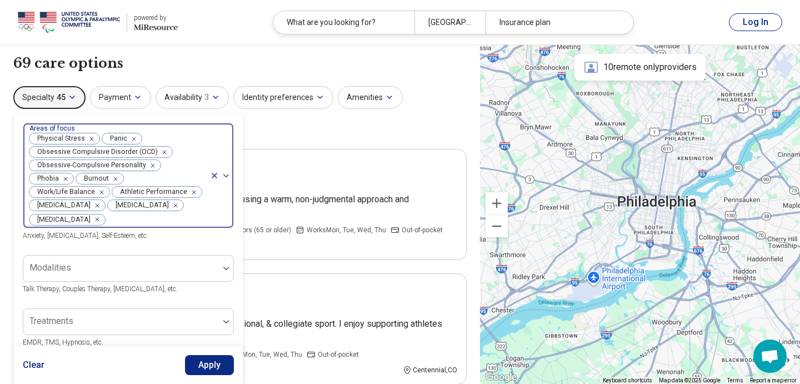
click at [93, 139] on div "Remove [object Object]" at bounding box center [89, 138] width 13 height 13
click at [63, 139] on div "Remove [object Object]" at bounding box center [58, 138] width 13 height 13
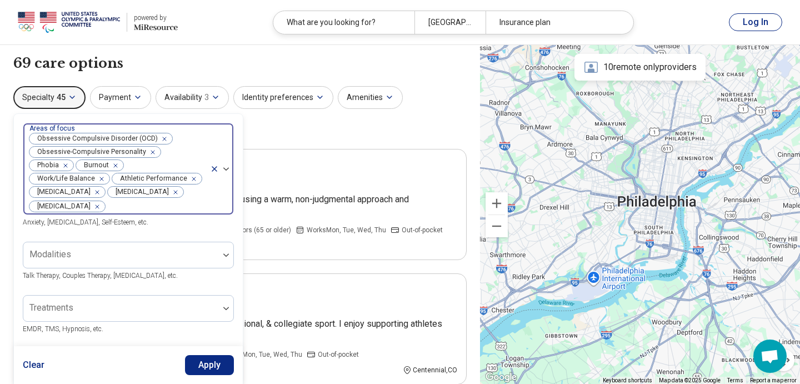
click at [165, 138] on div "Remove [object Object]" at bounding box center [162, 138] width 13 height 13
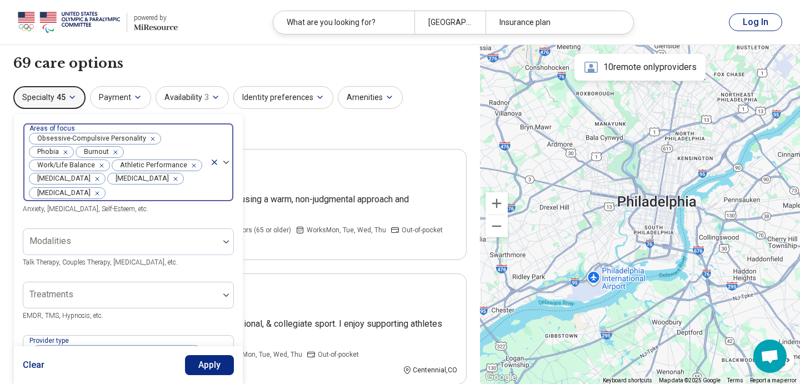
click at [149, 140] on icon "Remove [object Object]" at bounding box center [150, 139] width 8 height 8
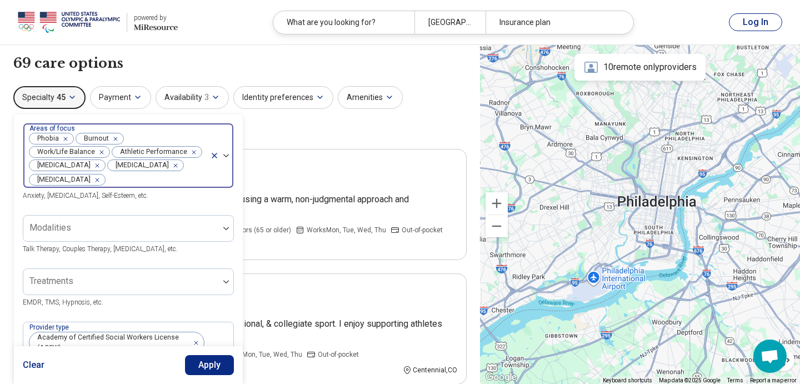
click at [69, 139] on div "Remove [object Object]" at bounding box center [63, 138] width 13 height 13
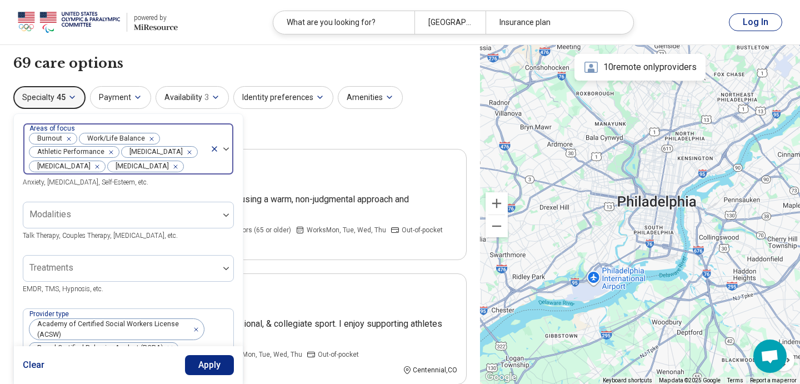
click at [152, 139] on div "Remove [object Object]" at bounding box center [149, 138] width 13 height 13
click at [91, 151] on icon "Remove [object Object]" at bounding box center [95, 152] width 8 height 8
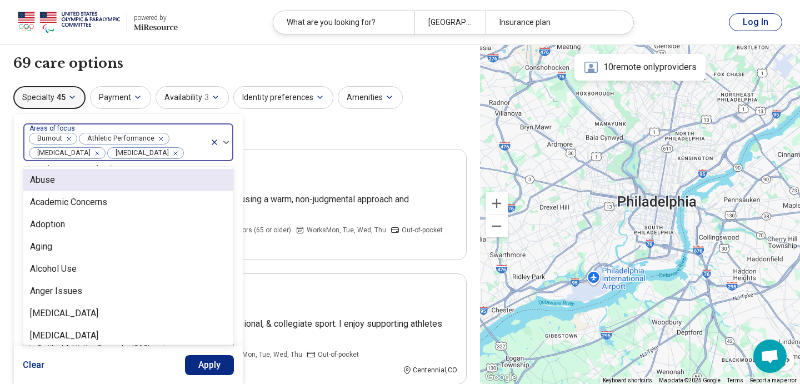
click at [196, 152] on div at bounding box center [194, 154] width 21 height 16
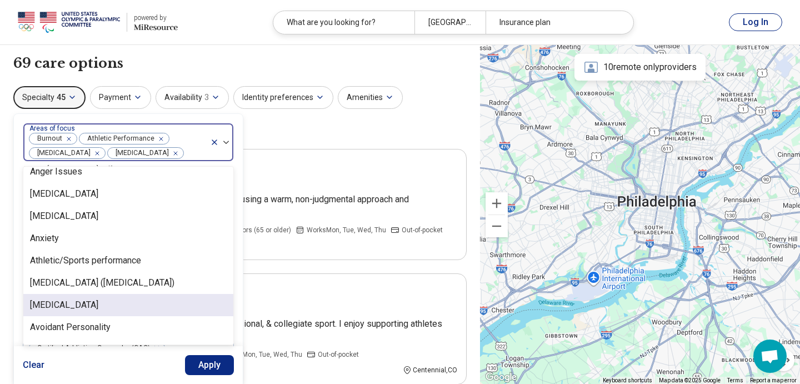
scroll to position [121, 0]
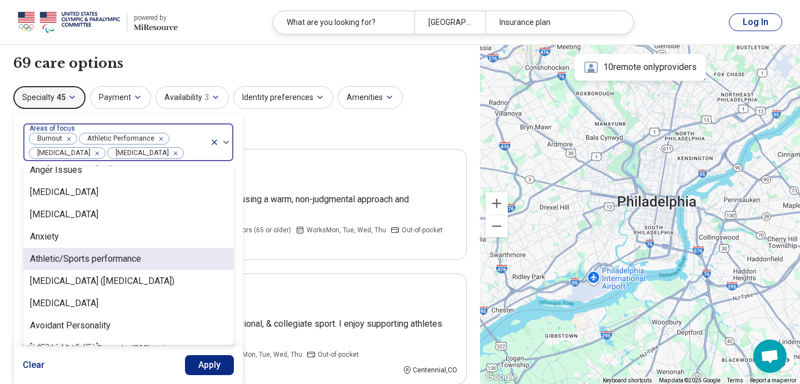
click at [93, 262] on div "Athletic/Sports performance" at bounding box center [85, 258] width 111 height 13
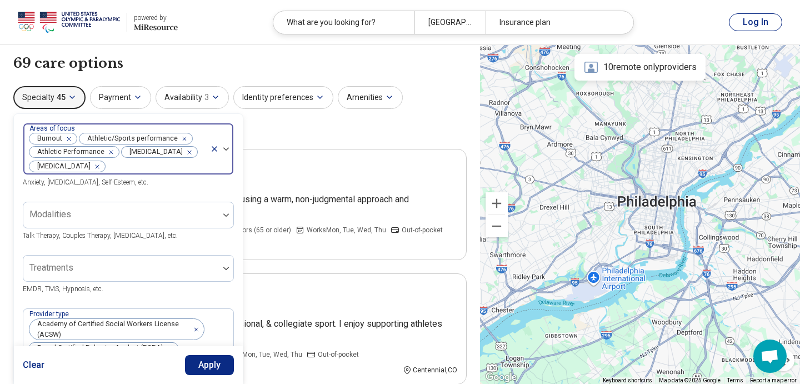
click at [214, 162] on div at bounding box center [221, 148] width 23 height 51
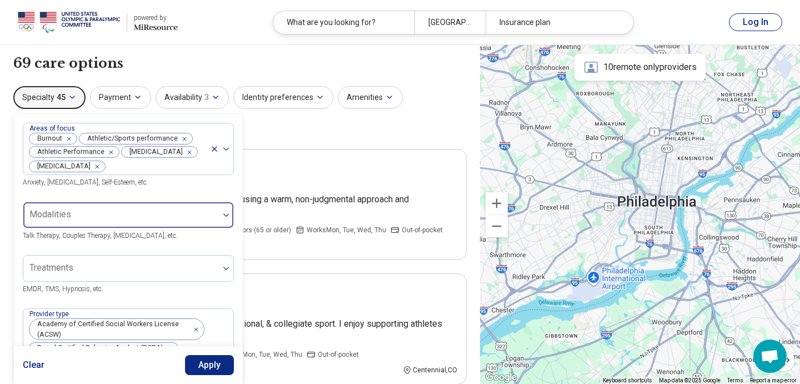
click at [172, 217] on div at bounding box center [121, 220] width 187 height 16
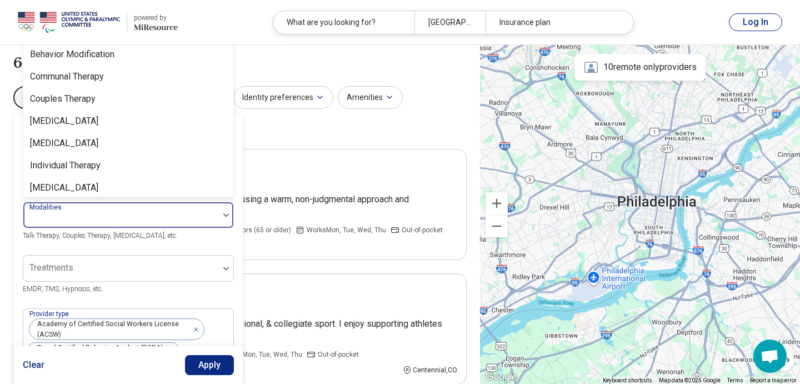
click at [172, 217] on div at bounding box center [121, 220] width 187 height 16
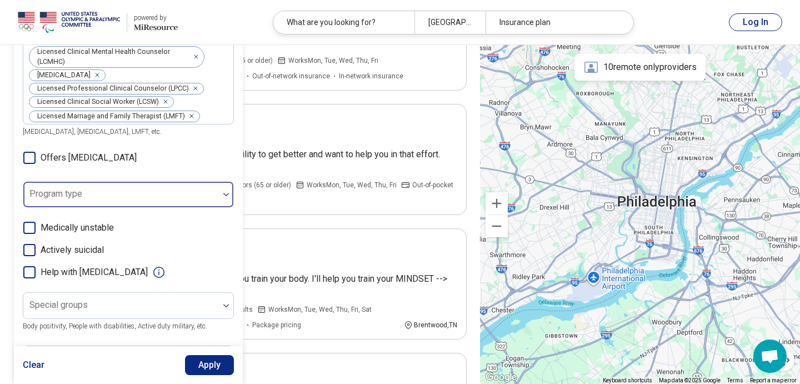
scroll to position [659, 0]
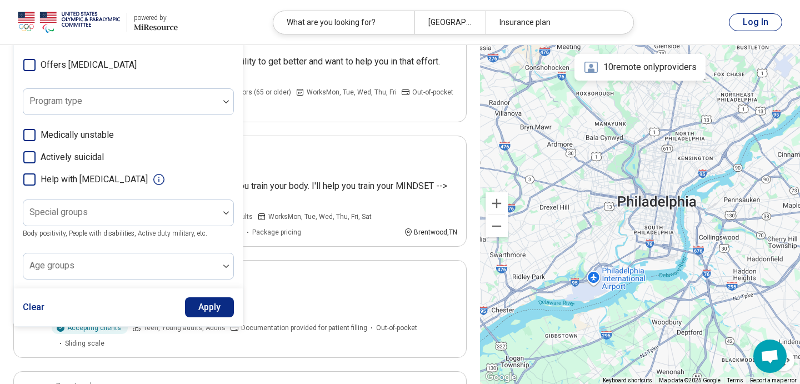
click at [212, 305] on button "Apply" at bounding box center [209, 307] width 49 height 20
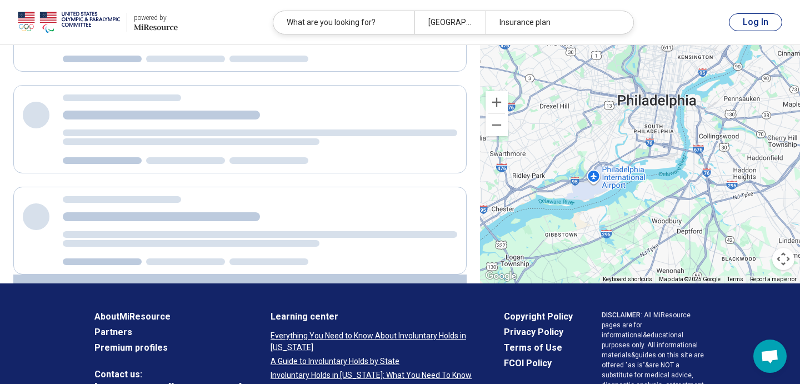
scroll to position [0, 0]
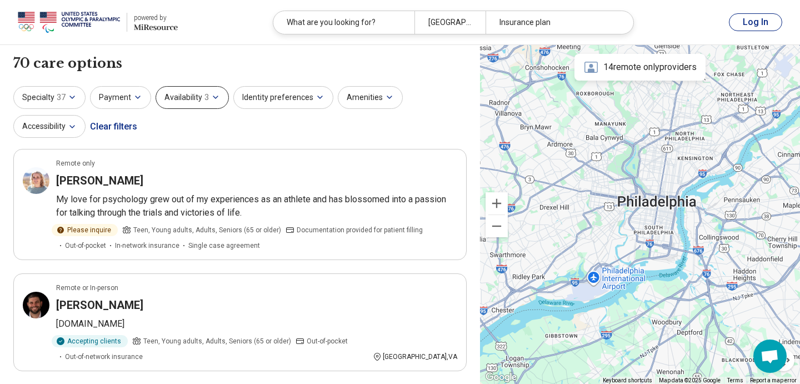
click at [211, 95] on icon "button" at bounding box center [215, 97] width 9 height 9
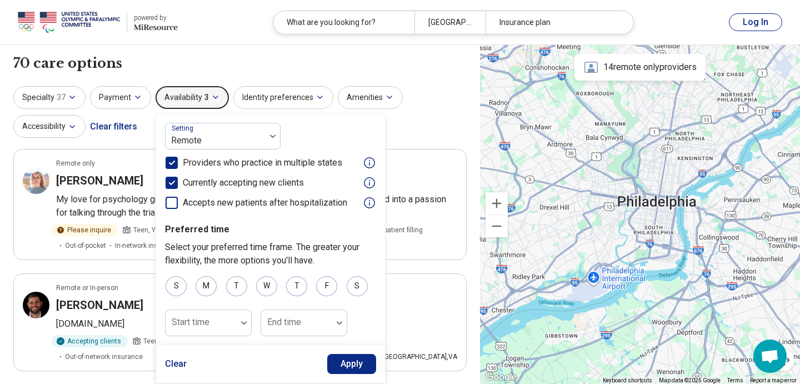
click at [350, 366] on button "Apply" at bounding box center [351, 364] width 49 height 20
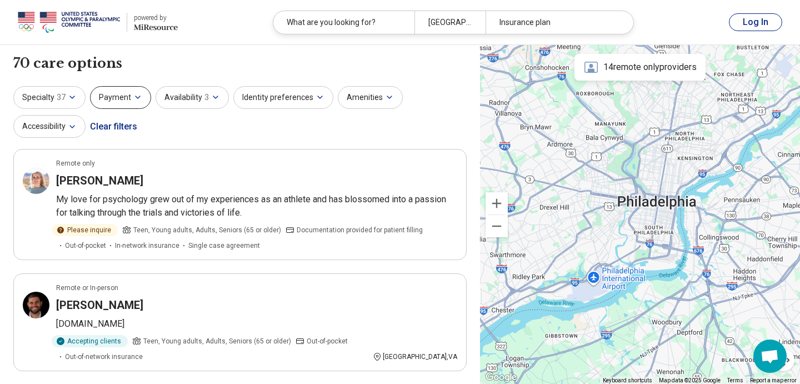
click at [116, 98] on button "Payment" at bounding box center [120, 97] width 61 height 23
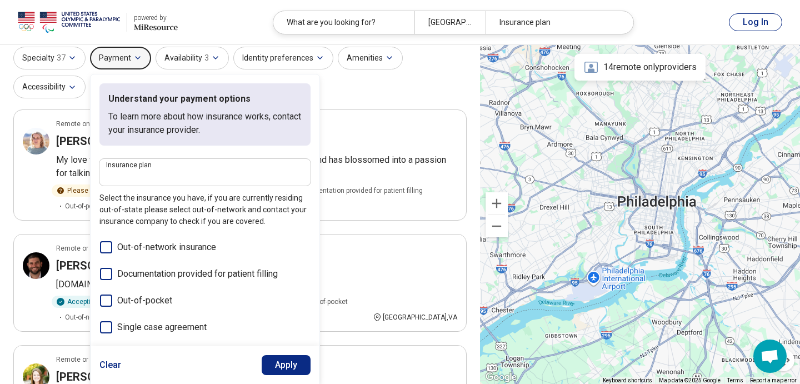
scroll to position [44, 0]
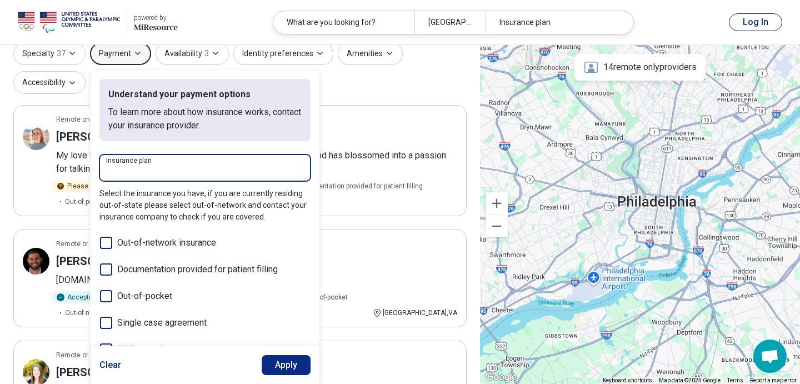
click at [186, 172] on input "Insurance plan" at bounding box center [205, 170] width 198 height 13
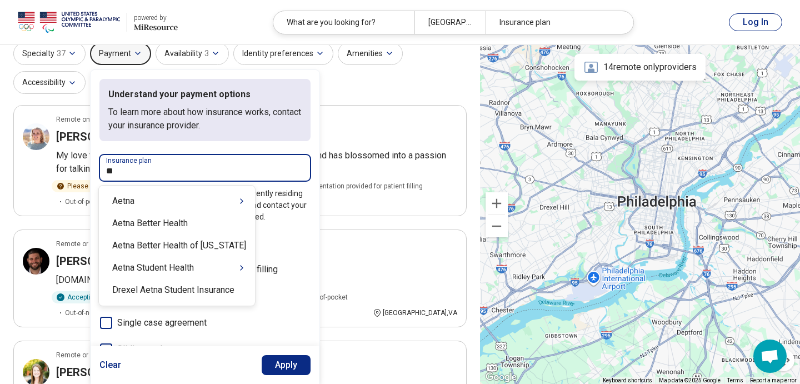
type input "***"
click at [191, 270] on div "Aetna Student Health" at bounding box center [177, 268] width 156 height 22
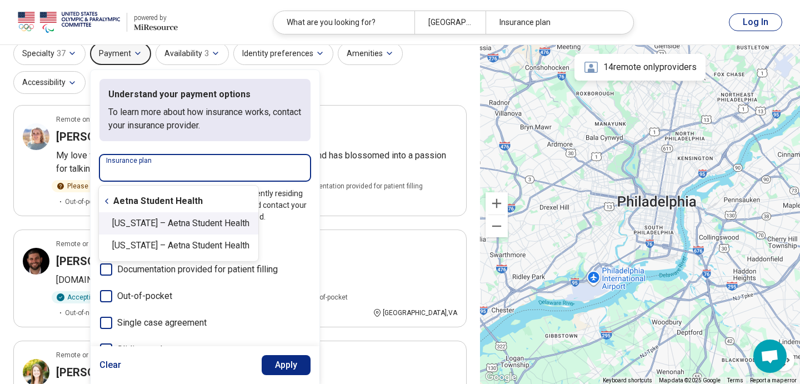
click at [187, 231] on div "Pennsylvania – Aetna Student Health" at bounding box center [178, 223] width 159 height 22
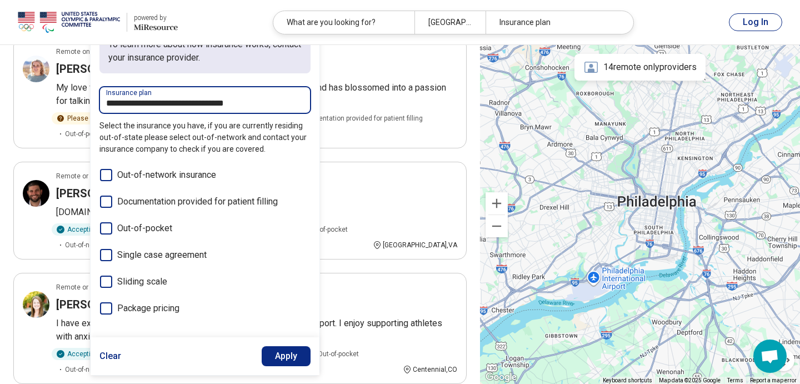
scroll to position [114, 0]
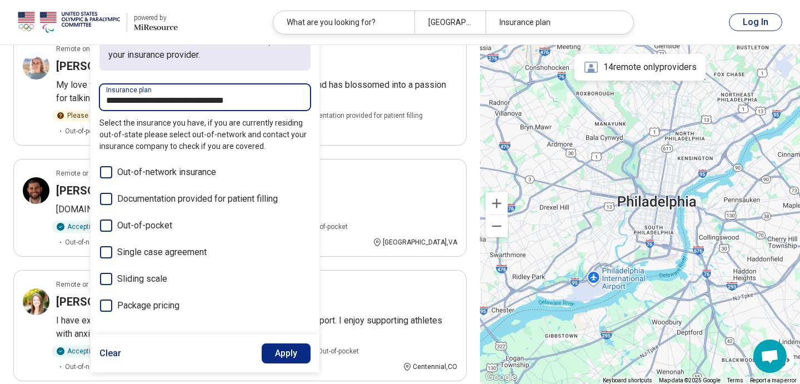
type input "**********"
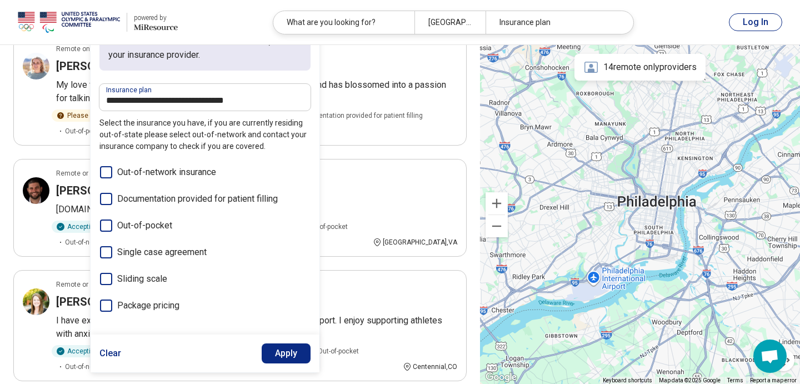
click at [113, 272] on label "Sliding scale" at bounding box center [204, 278] width 211 height 13
click at [115, 177] on label "Out-of-network insurance" at bounding box center [204, 172] width 211 height 13
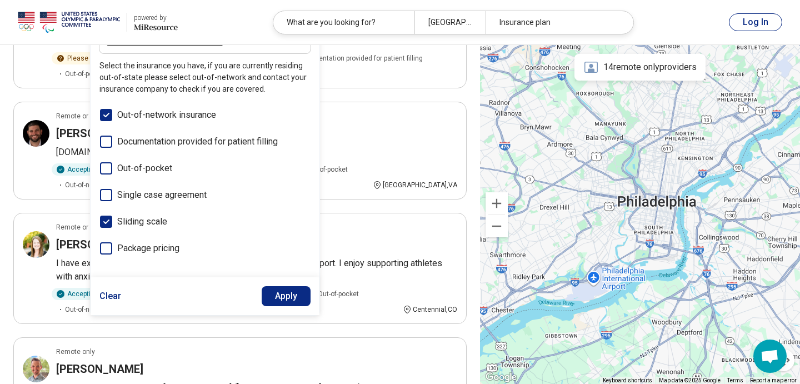
scroll to position [176, 0]
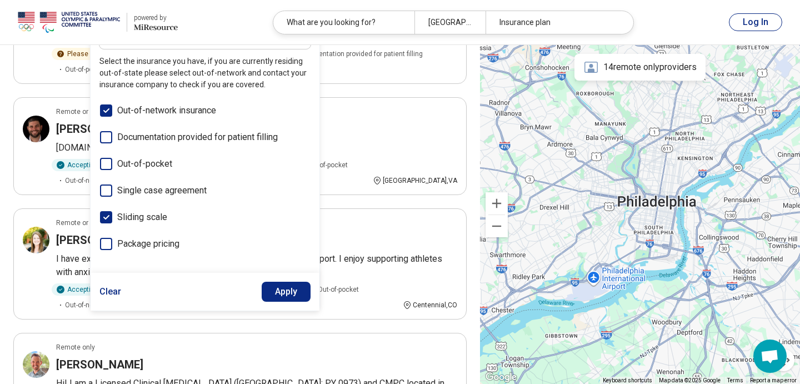
click at [297, 288] on button "Apply" at bounding box center [286, 292] width 49 height 20
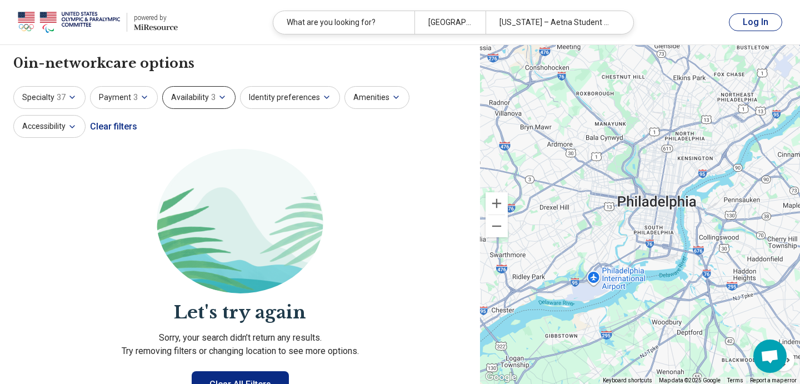
click at [193, 103] on button "Availability 3" at bounding box center [198, 97] width 73 height 23
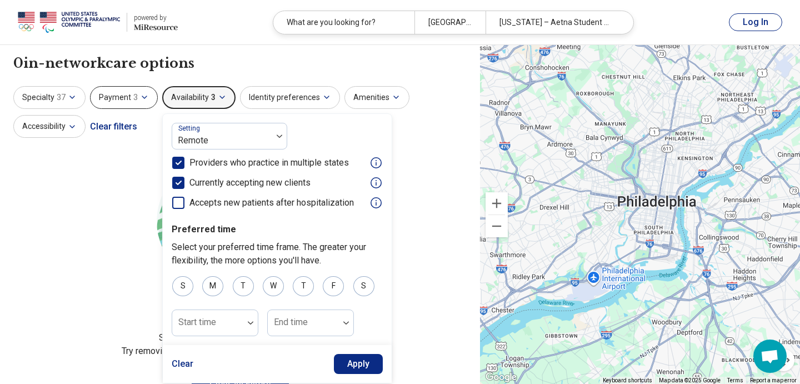
click at [141, 99] on icon "button" at bounding box center [144, 97] width 9 height 9
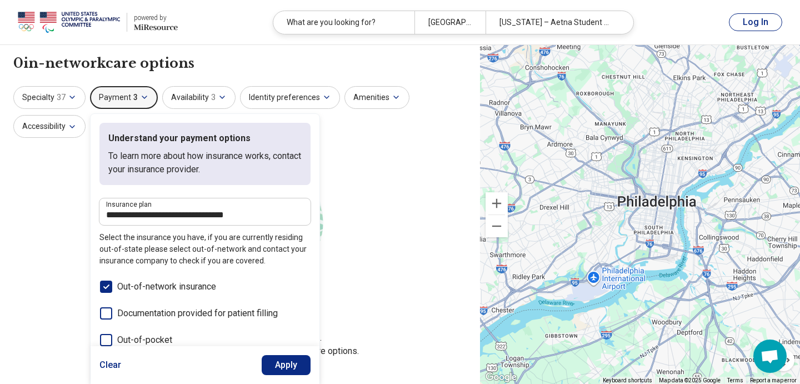
click at [109, 293] on div "Out-of-network insurance Documentation provided for patient filling Out-of-pock…" at bounding box center [204, 353] width 211 height 147
click at [112, 280] on label "Out-of-network insurance" at bounding box center [204, 286] width 211 height 13
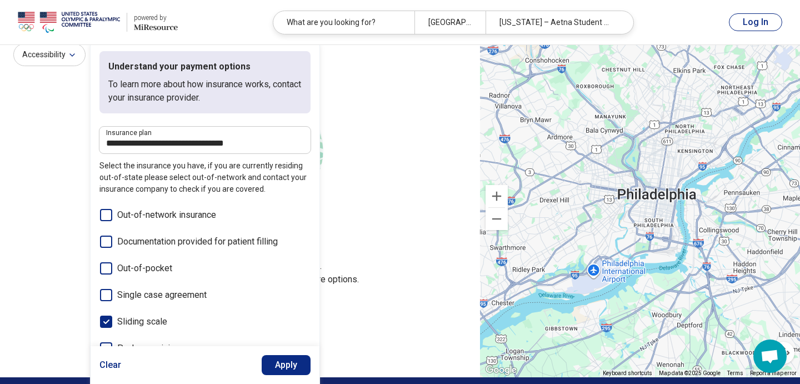
scroll to position [98, 0]
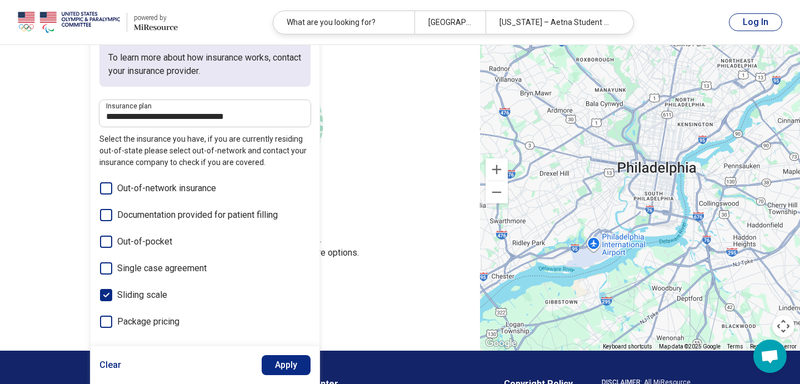
click at [107, 243] on icon at bounding box center [106, 242] width 12 height 12
click at [107, 297] on icon at bounding box center [106, 295] width 12 height 12
click at [295, 361] on button "Apply" at bounding box center [286, 365] width 49 height 20
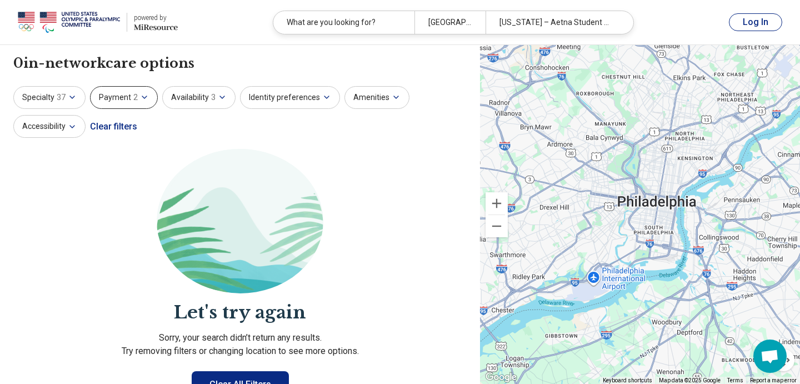
click at [136, 108] on button "Payment 2" at bounding box center [124, 97] width 68 height 23
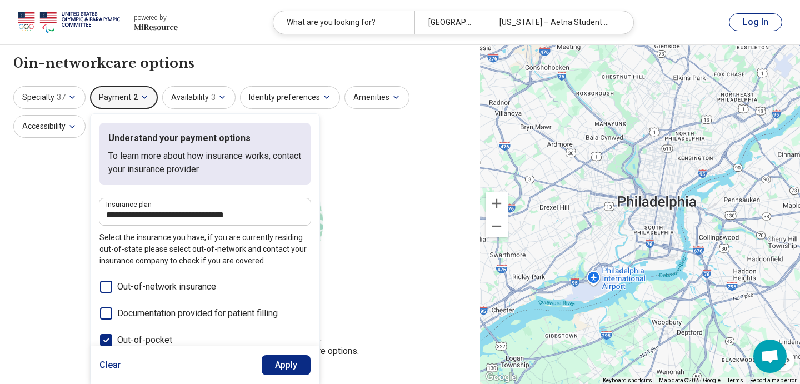
click at [107, 337] on icon at bounding box center [106, 340] width 12 height 12
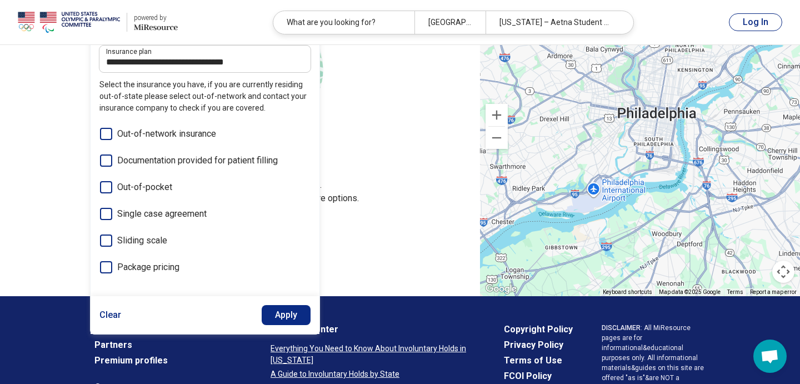
click at [293, 311] on button "Apply" at bounding box center [286, 315] width 49 height 20
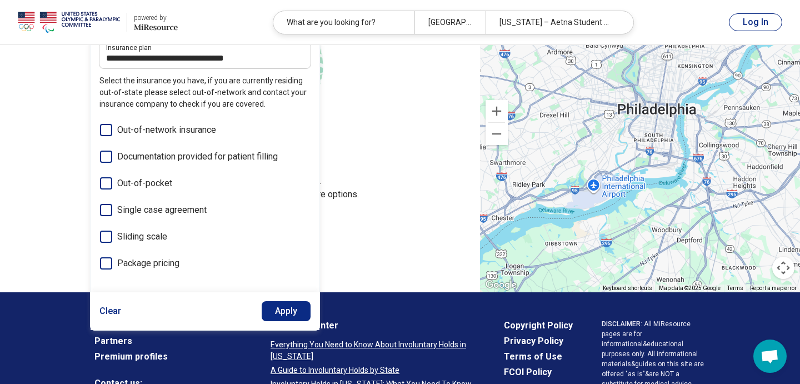
scroll to position [0, 0]
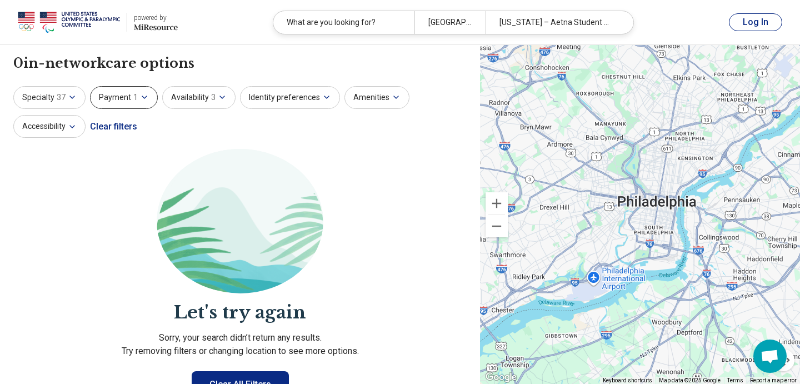
click at [129, 91] on button "Payment 1" at bounding box center [124, 97] width 68 height 23
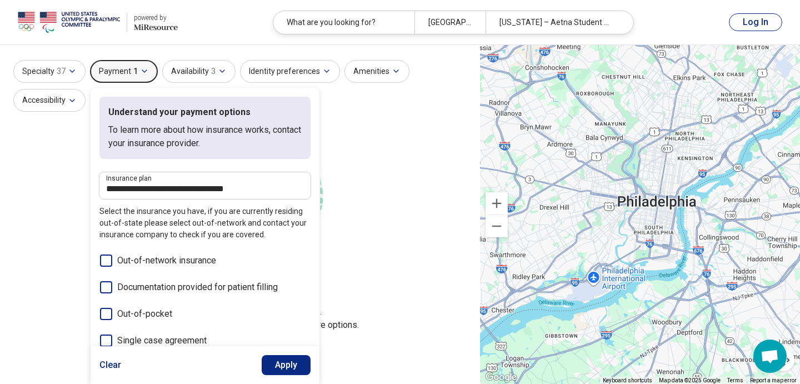
scroll to position [34, 0]
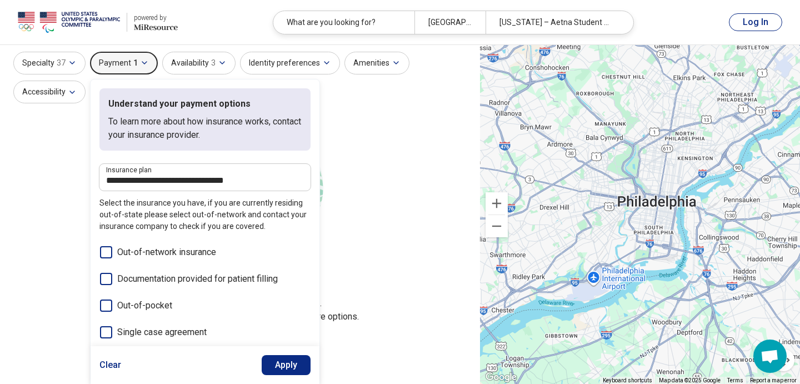
click at [112, 357] on button "Clear" at bounding box center [110, 365] width 22 height 20
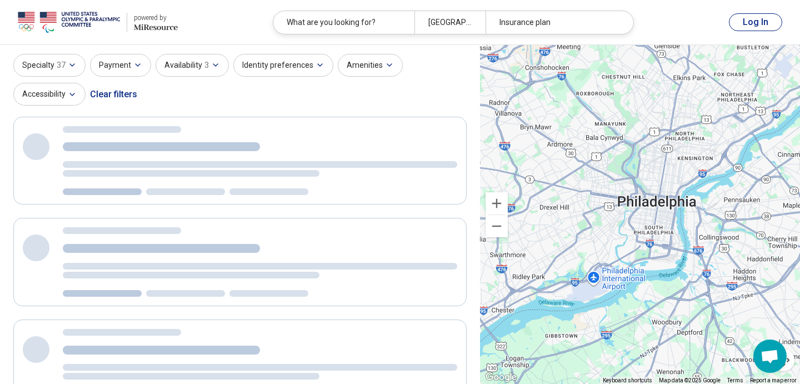
scroll to position [0, 0]
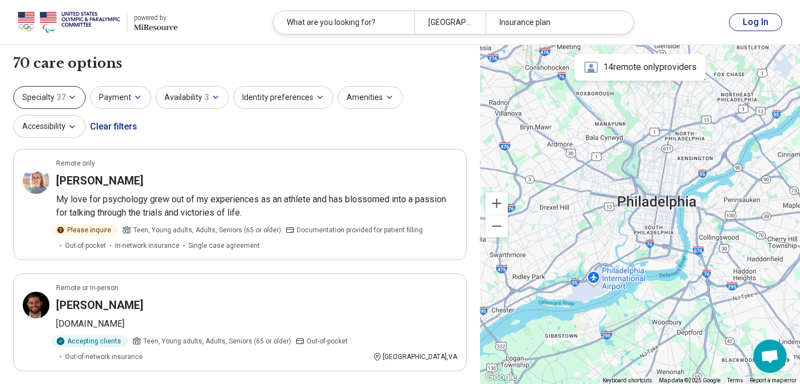
click at [58, 103] on button "Specialty 37" at bounding box center [49, 97] width 72 height 23
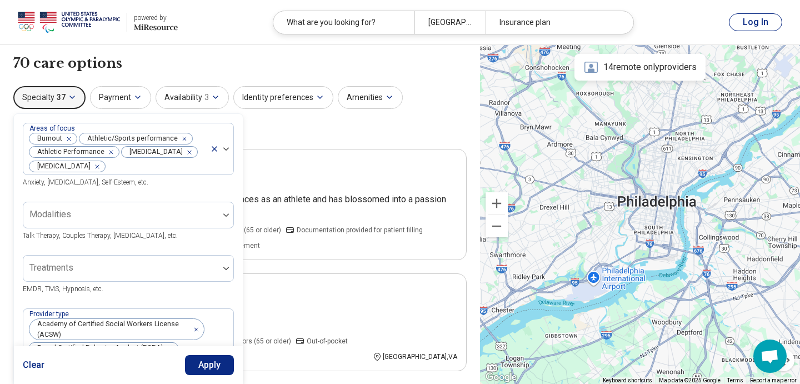
click at [353, 111] on div "Specialty 37 Areas of focus Burnout Athletic/Sports performance Athletic Perfor…" at bounding box center [239, 113] width 453 height 54
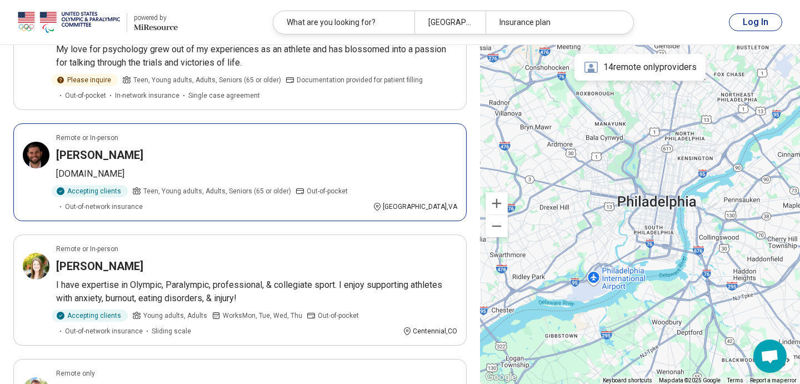
scroll to position [227, 0]
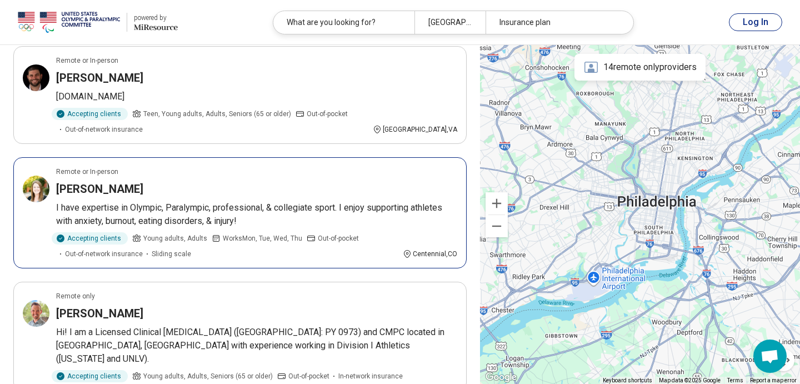
click at [233, 207] on p "I have expertise in Olympic, Paralympic, professional, & collegiate sport. I en…" at bounding box center [256, 214] width 401 height 27
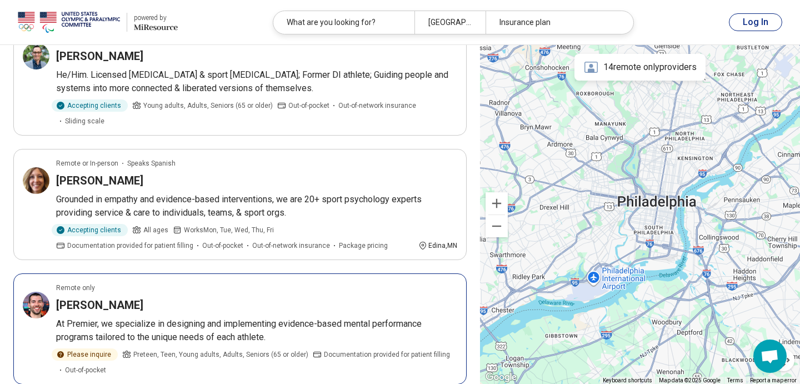
scroll to position [1379, 0]
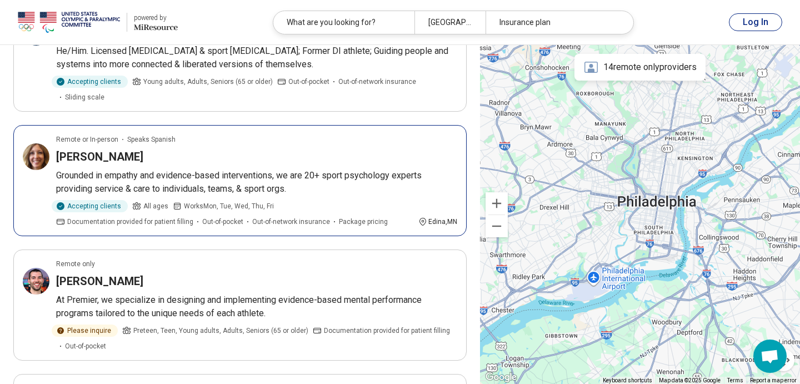
click at [256, 169] on p "Grounded in empathy and evidence-based interventions, we are 20+ sport psycholo…" at bounding box center [256, 182] width 401 height 27
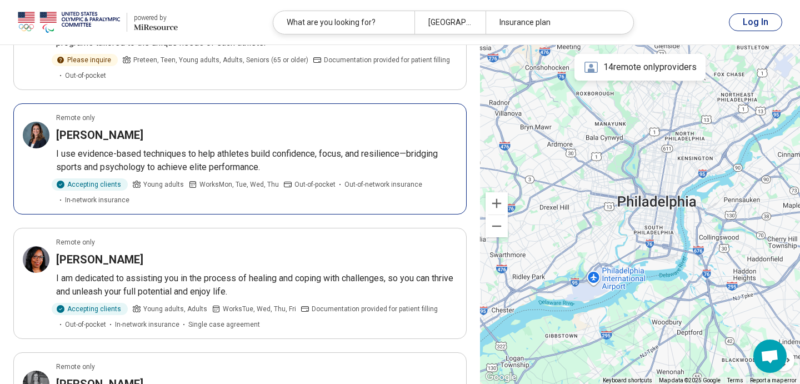
scroll to position [1649, 0]
click at [260, 148] on p "I use evidence-based techniques to help athletes build confidence, focus, and r…" at bounding box center [256, 161] width 401 height 27
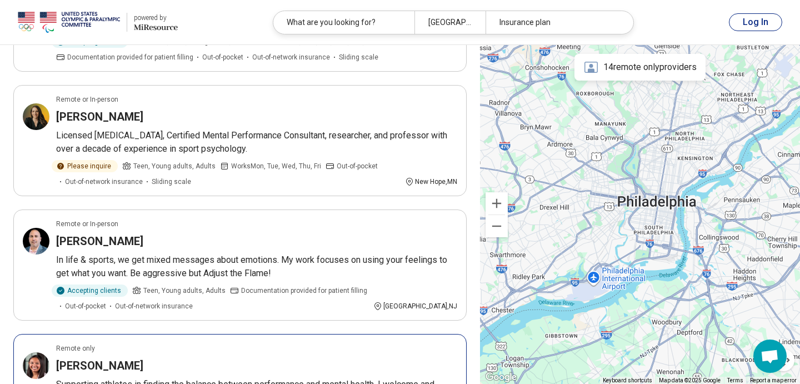
scroll to position [2169, 0]
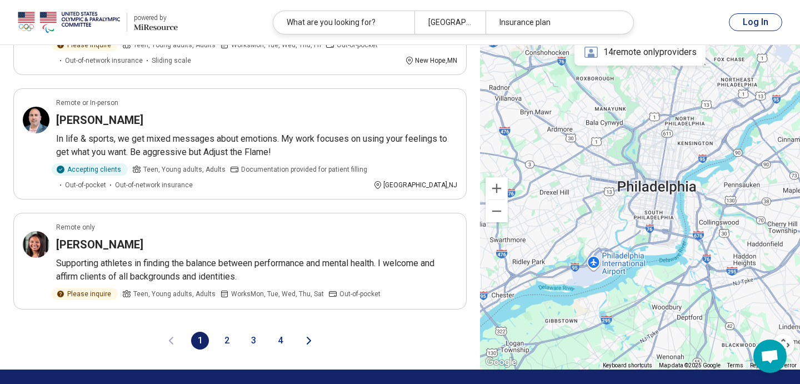
click at [225, 332] on button "2" at bounding box center [227, 341] width 18 height 18
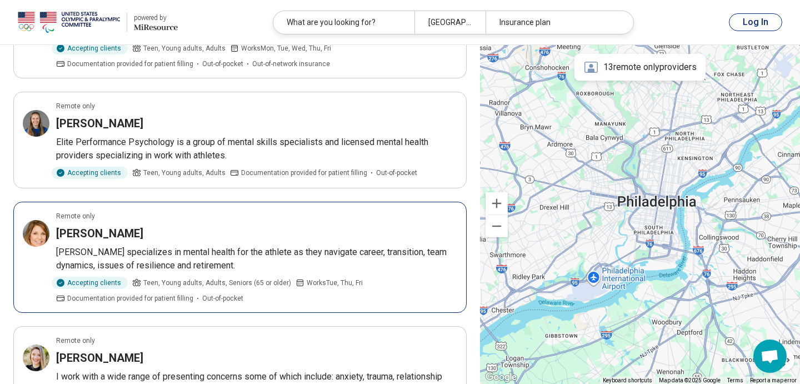
scroll to position [2009, 0]
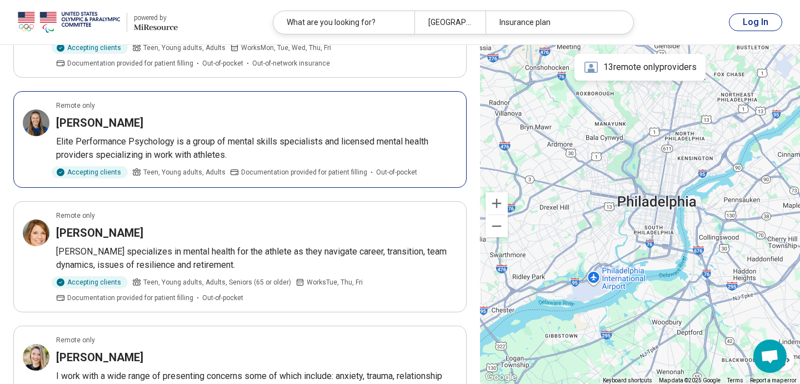
click at [253, 135] on p "Elite Performance Psychology is a group of mental skills specialists and licens…" at bounding box center [256, 148] width 401 height 27
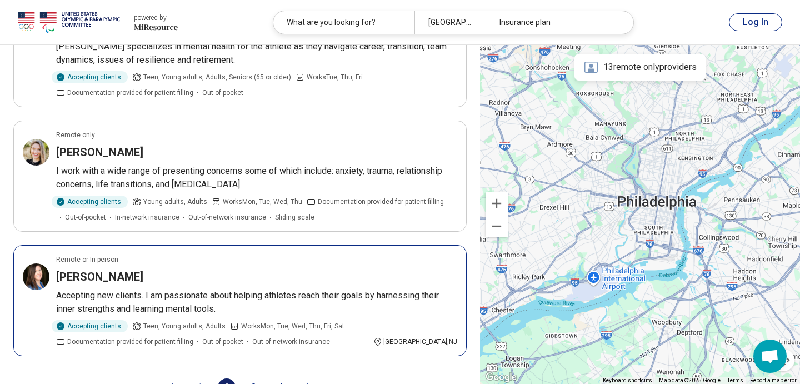
scroll to position [2272, 0]
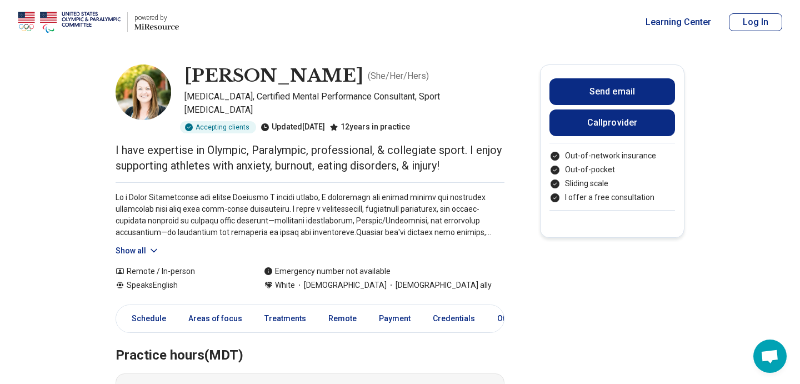
click at [133, 245] on button "Show all" at bounding box center [138, 251] width 44 height 12
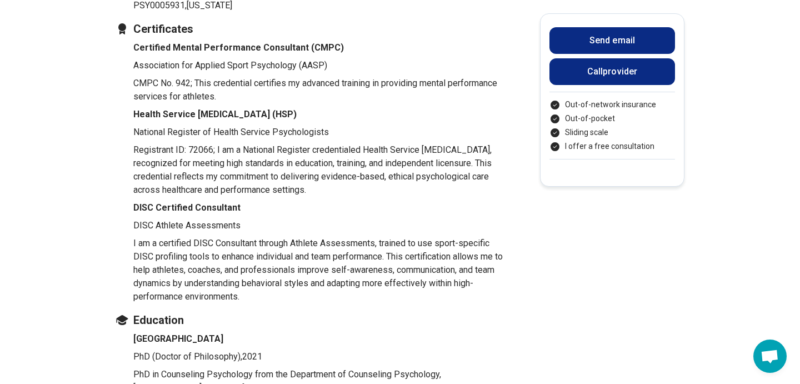
scroll to position [1579, 0]
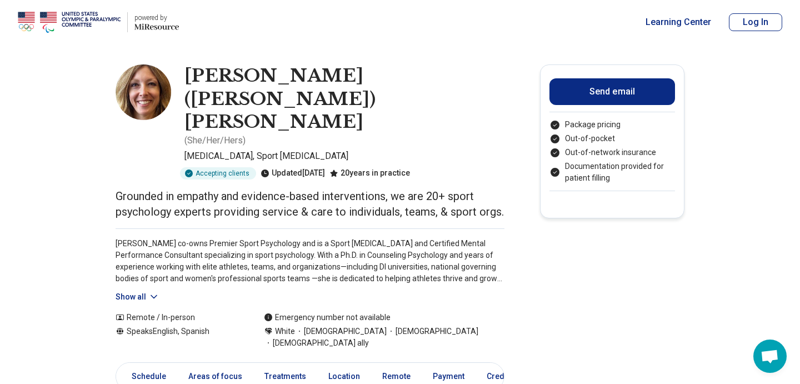
click at [140, 291] on button "Show all" at bounding box center [138, 297] width 44 height 12
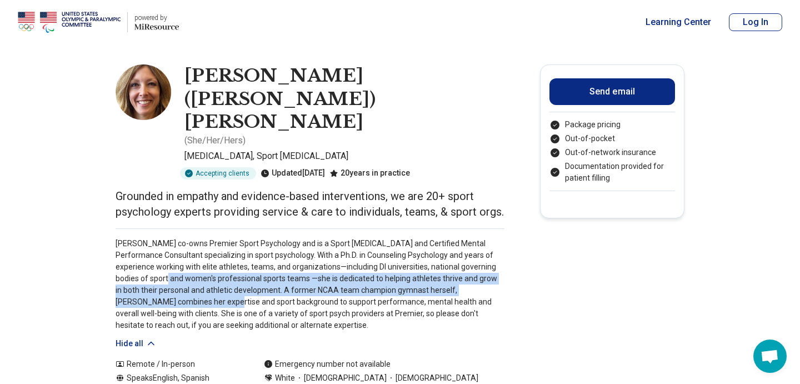
drag, startPoint x: 160, startPoint y: 219, endPoint x: 160, endPoint y: 241, distance: 21.7
click at [160, 241] on p "Dr. Carly Anderson co-owns Premier Sport Psychology and is a Sport Psychologist…" at bounding box center [310, 284] width 389 height 93
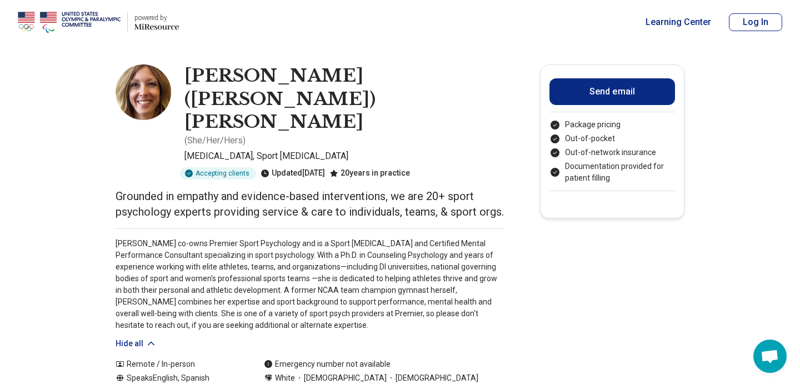
click at [273, 245] on p "Dr. Carly Anderson co-owns Premier Sport Psychology and is a Sport Psychologist…" at bounding box center [310, 284] width 389 height 93
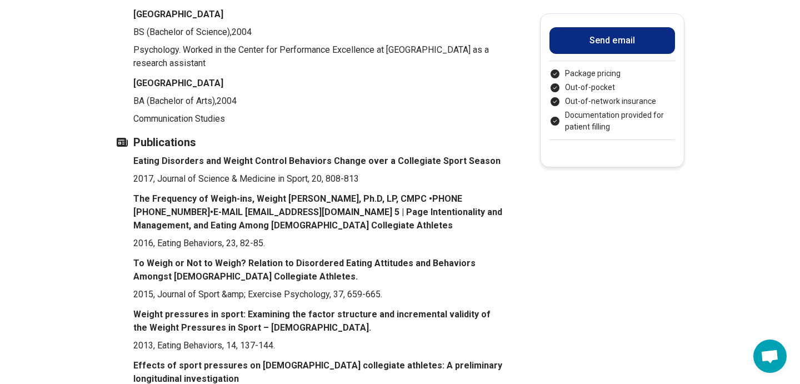
scroll to position [1862, 0]
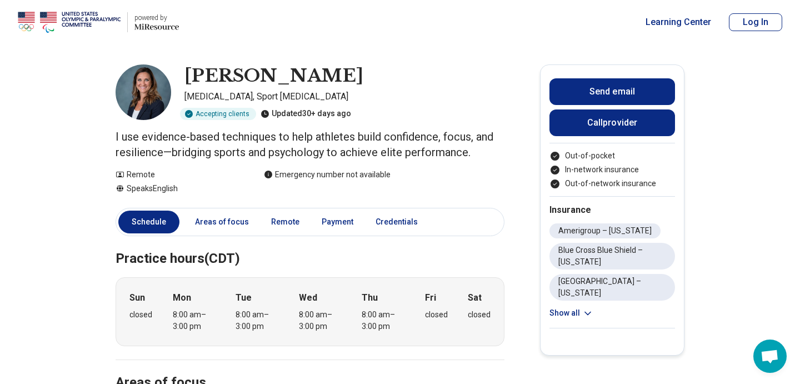
click at [579, 307] on button "Show all" at bounding box center [572, 313] width 44 height 12
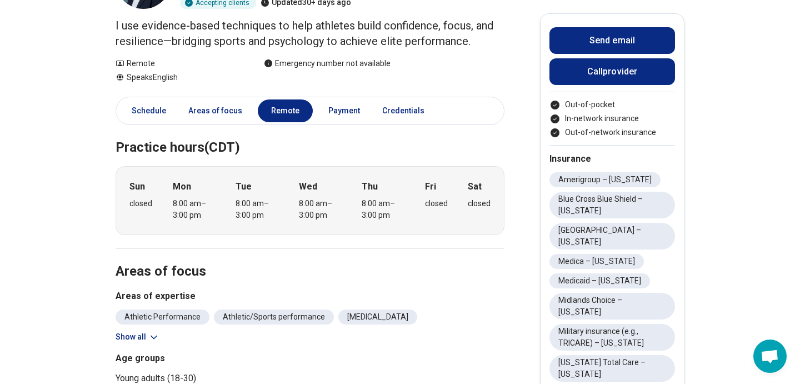
scroll to position [64, 0]
